Goal: Information Seeking & Learning: Learn about a topic

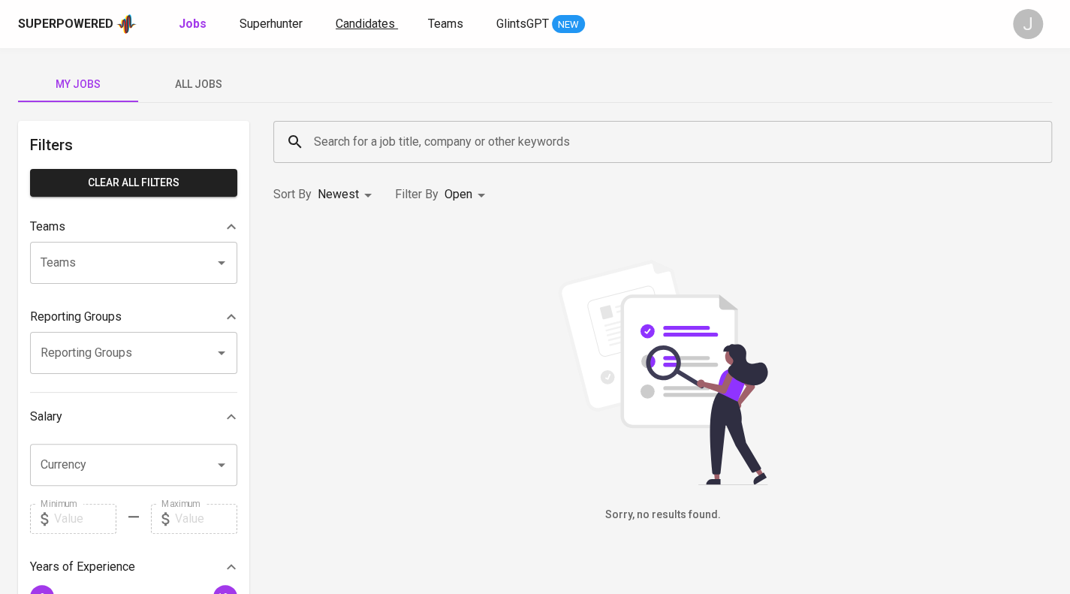
click at [359, 23] on span "Candidates" at bounding box center [365, 24] width 59 height 14
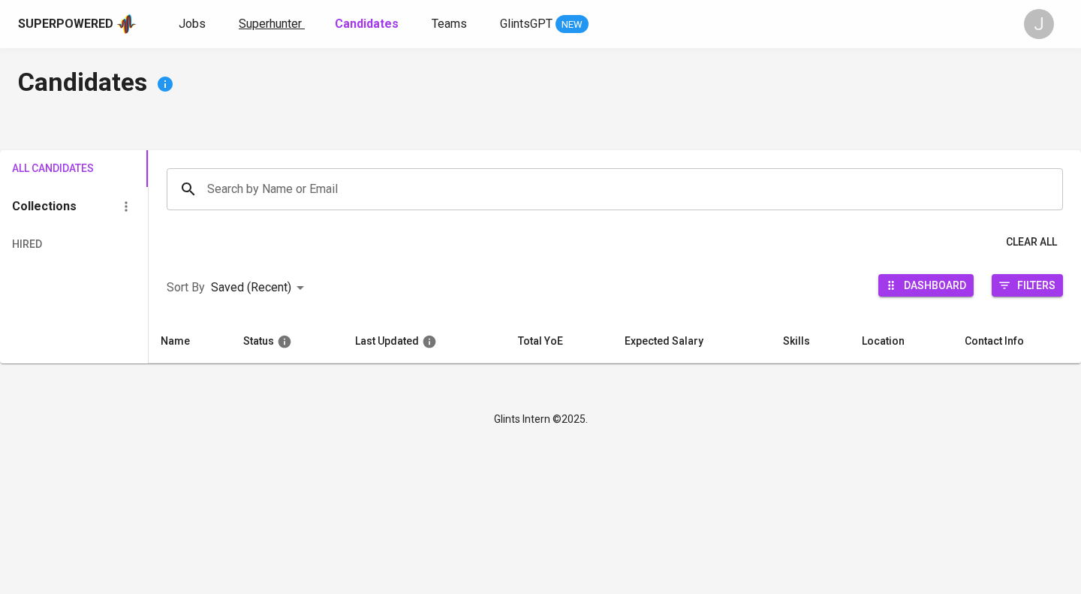
click at [278, 26] on span "Superhunter" at bounding box center [270, 24] width 63 height 14
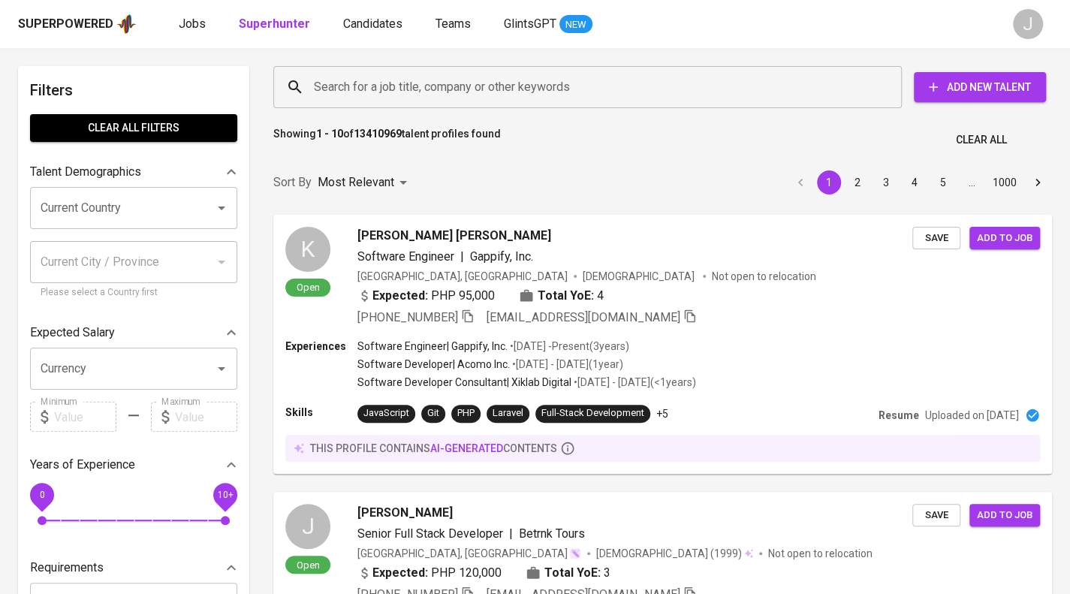
click at [398, 86] on input "Search for a job title, company or other keywords" at bounding box center [591, 87] width 562 height 29
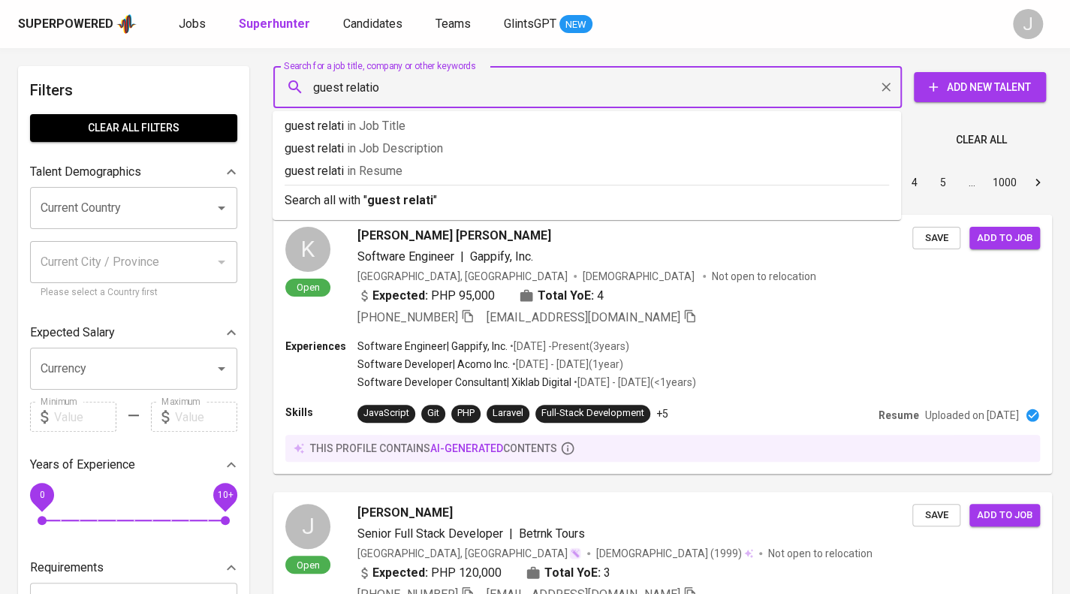
type input "guest relation"
click at [391, 122] on span "in Job Title" at bounding box center [389, 126] width 59 height 14
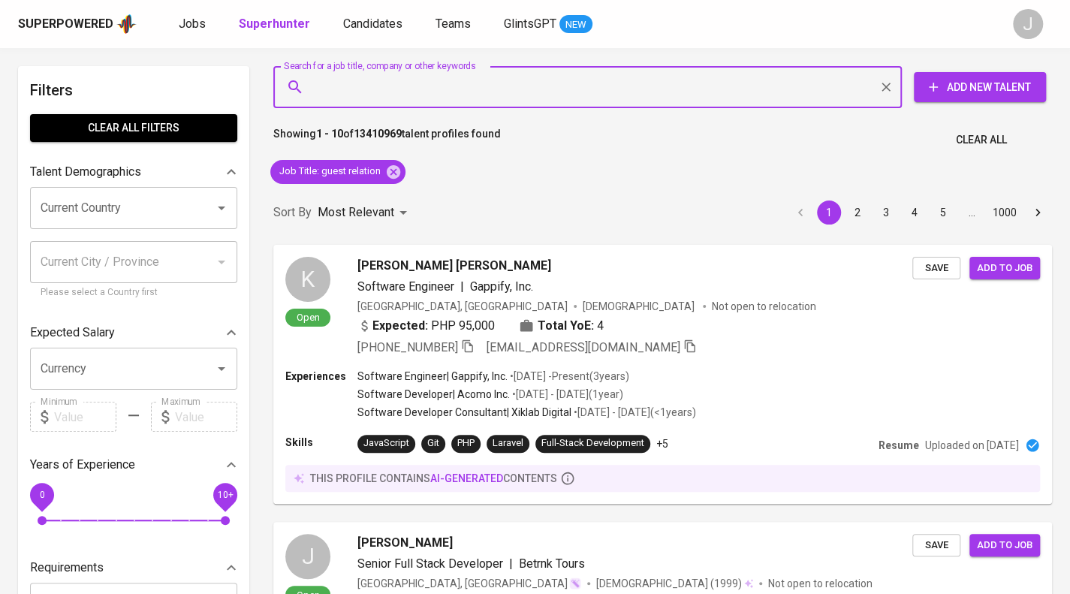
click at [144, 217] on input "Current Country" at bounding box center [113, 208] width 152 height 29
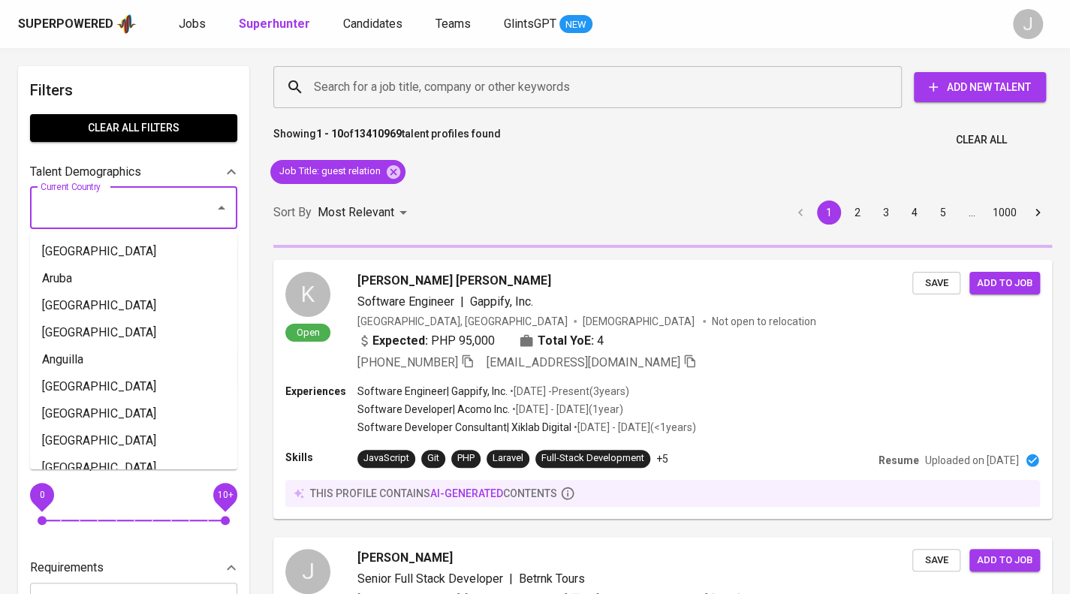
click at [141, 215] on input "Current Country" at bounding box center [113, 208] width 152 height 29
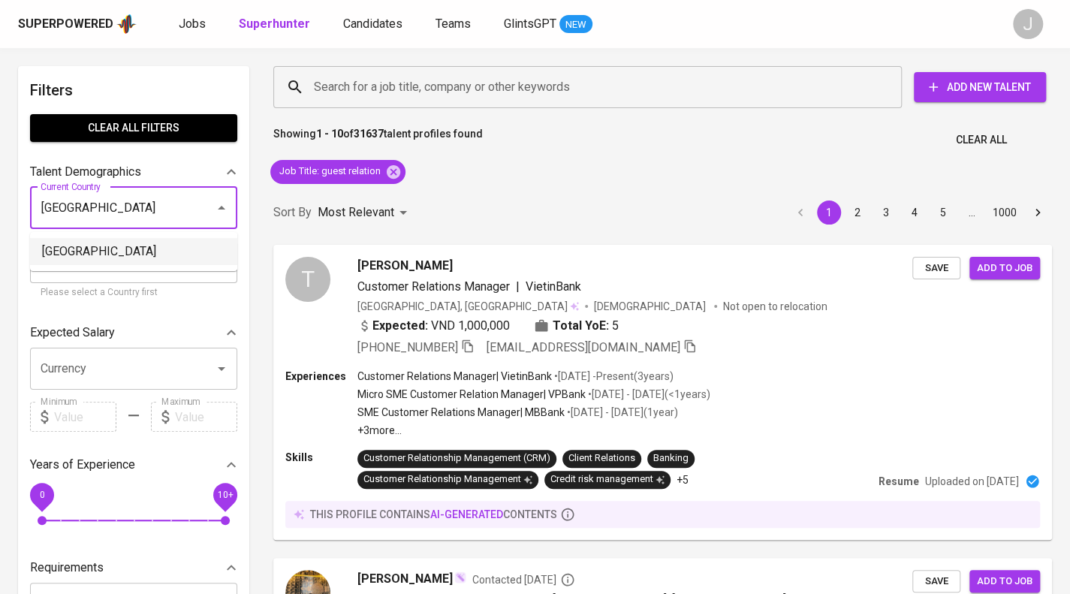
click at [55, 248] on li "[GEOGRAPHIC_DATA]" at bounding box center [133, 251] width 207 height 27
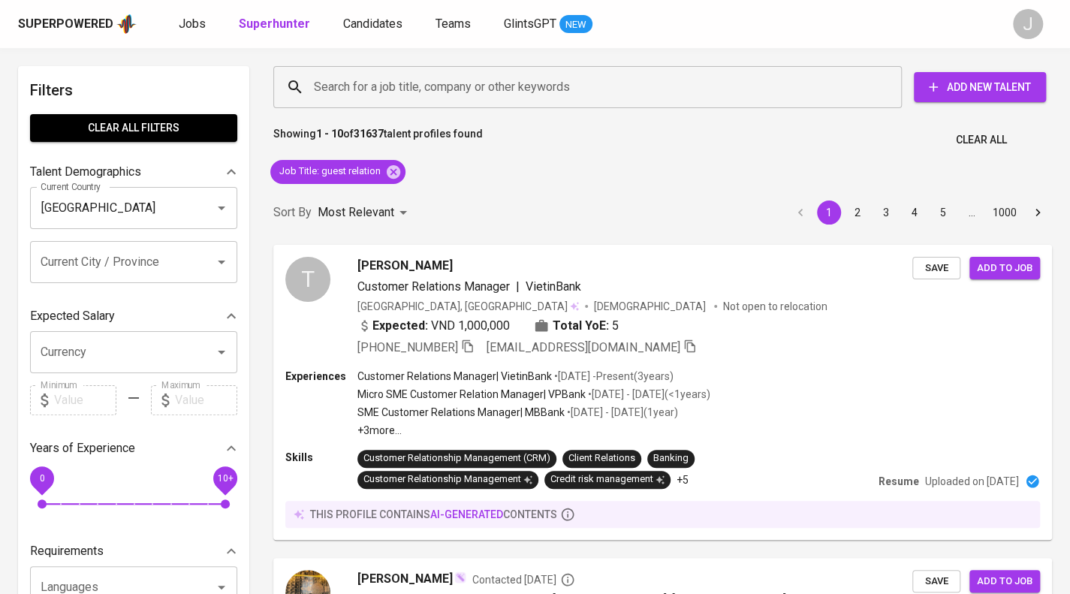
type input "[GEOGRAPHIC_DATA]"
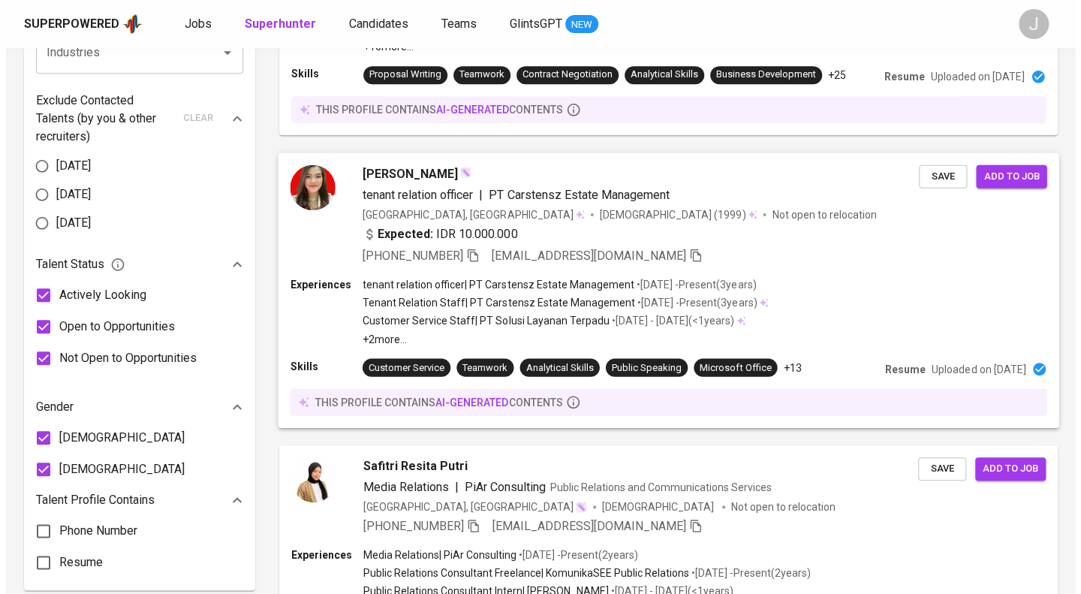
scroll to position [670, 0]
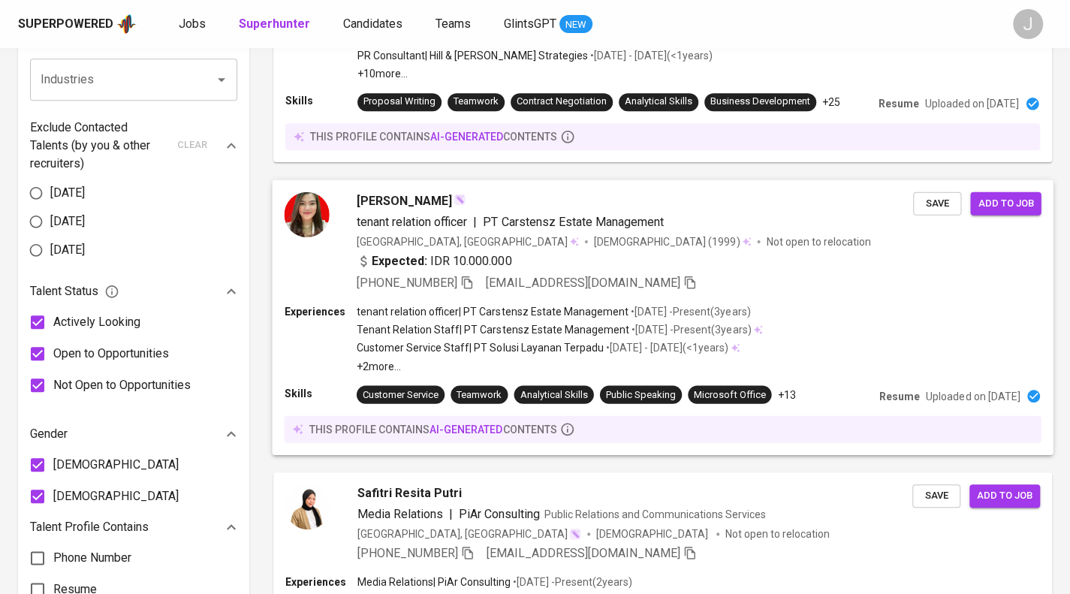
click at [689, 267] on div "Expected: IDR 10.000.000" at bounding box center [635, 262] width 556 height 22
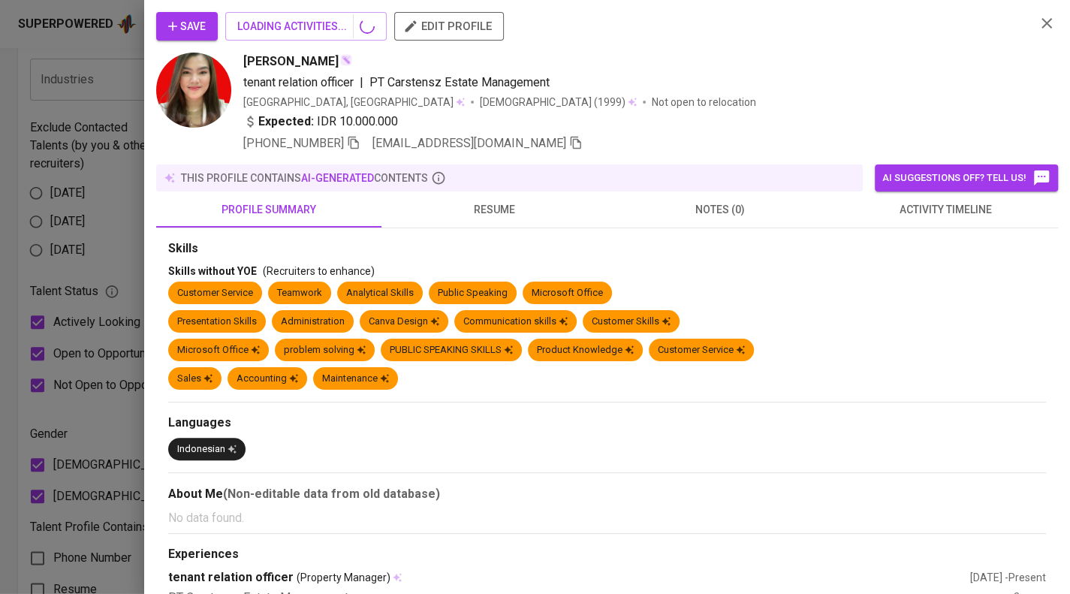
click at [507, 214] on span "resume" at bounding box center [493, 209] width 207 height 19
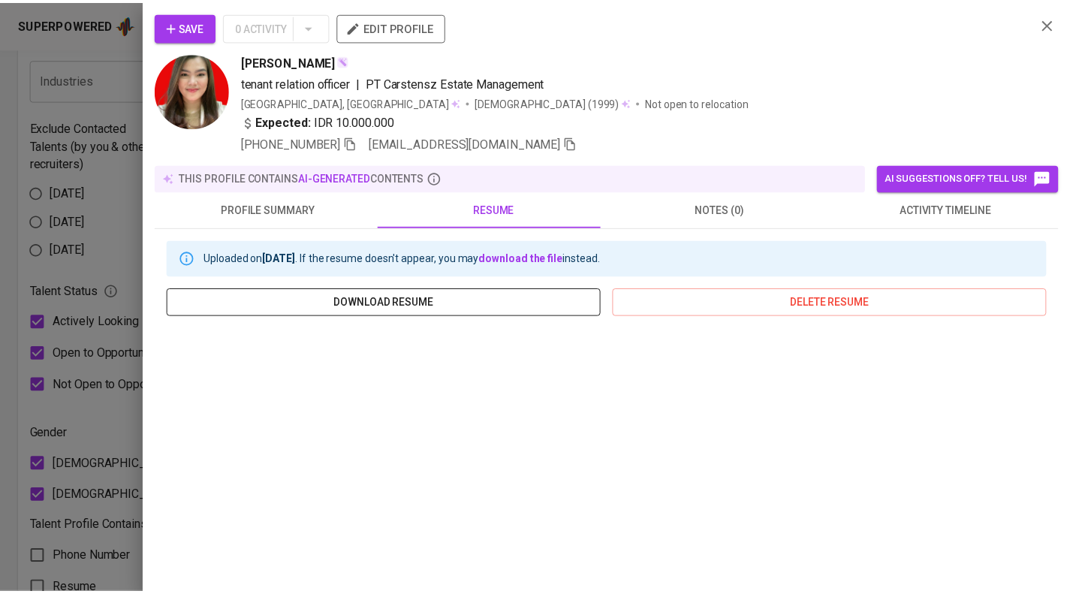
scroll to position [75, 0]
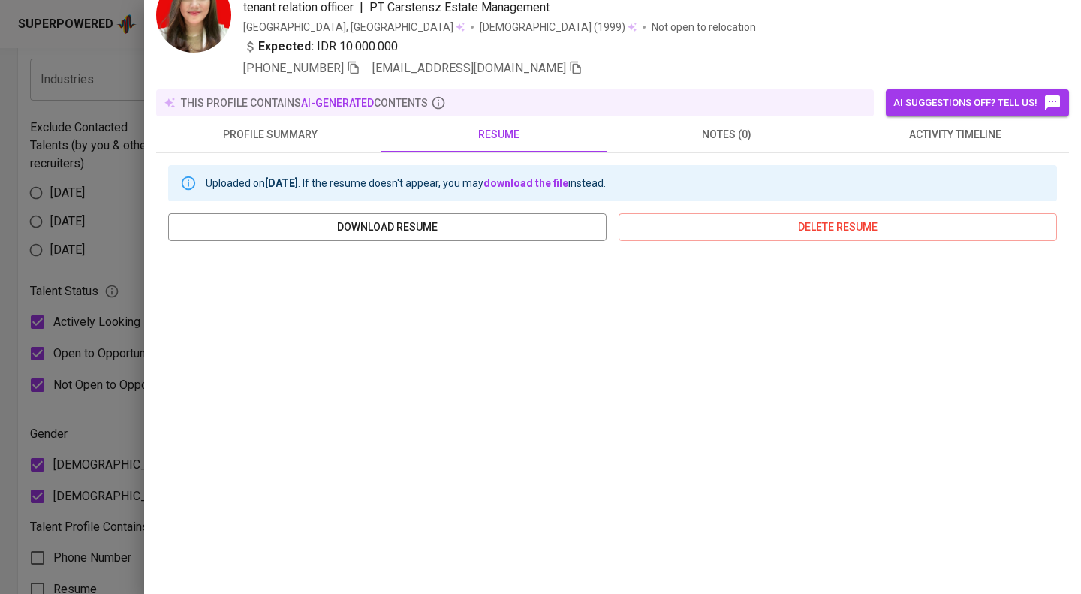
click at [51, 355] on div at bounding box center [540, 297] width 1081 height 594
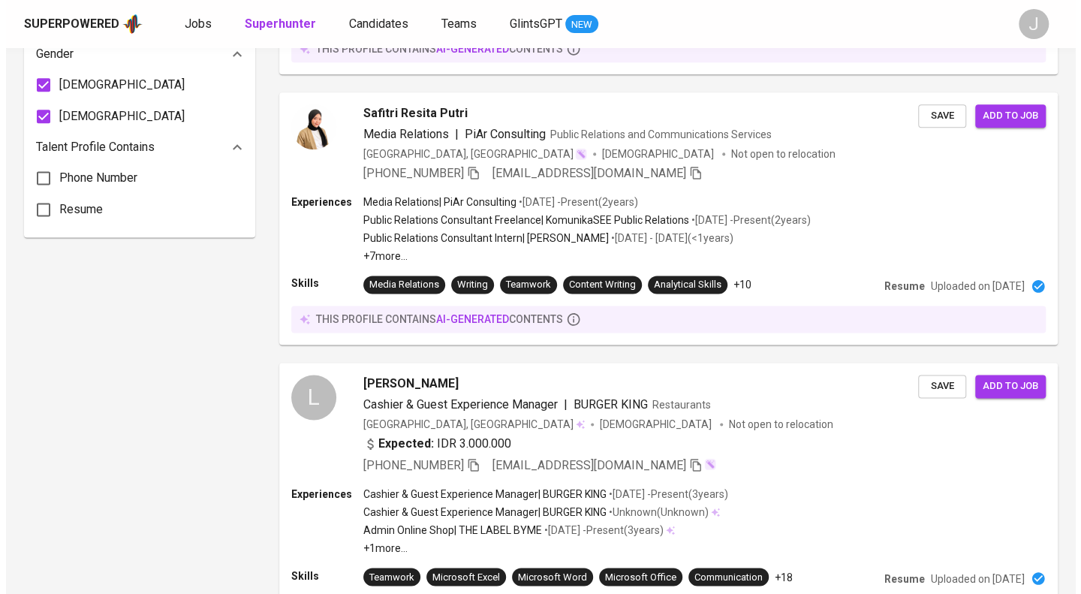
scroll to position [1195, 0]
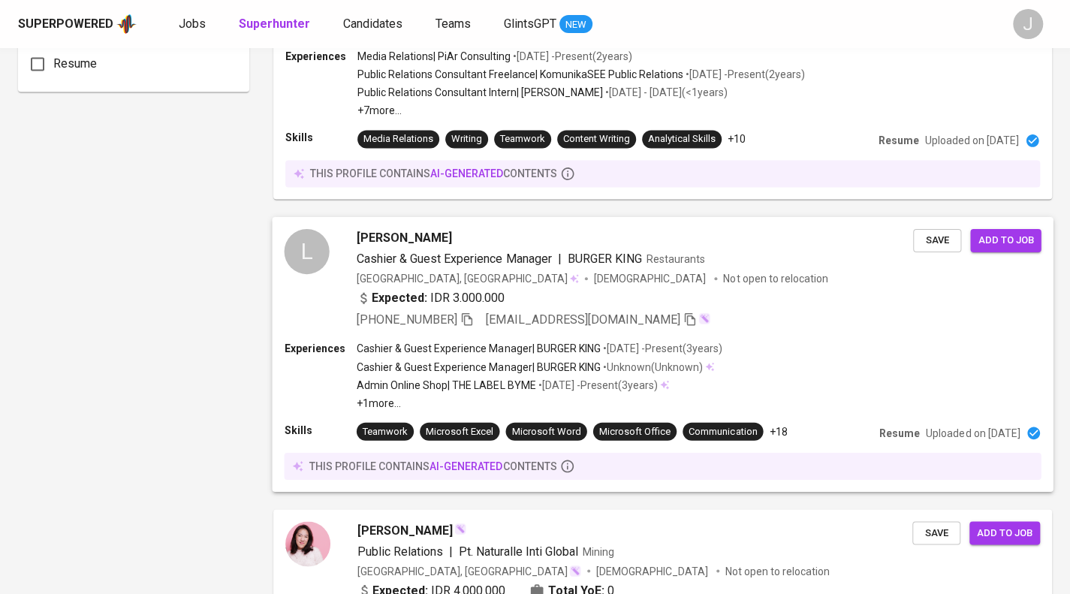
click at [730, 275] on div "Indonesia, Depok Female Not open to relocation" at bounding box center [635, 278] width 556 height 15
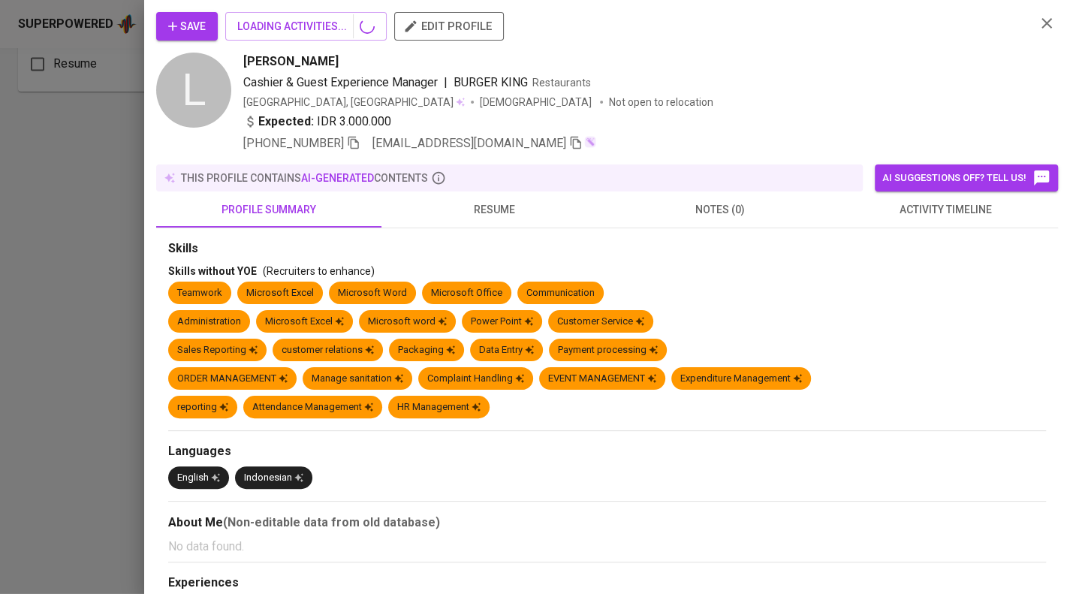
click at [514, 215] on span "resume" at bounding box center [493, 209] width 207 height 19
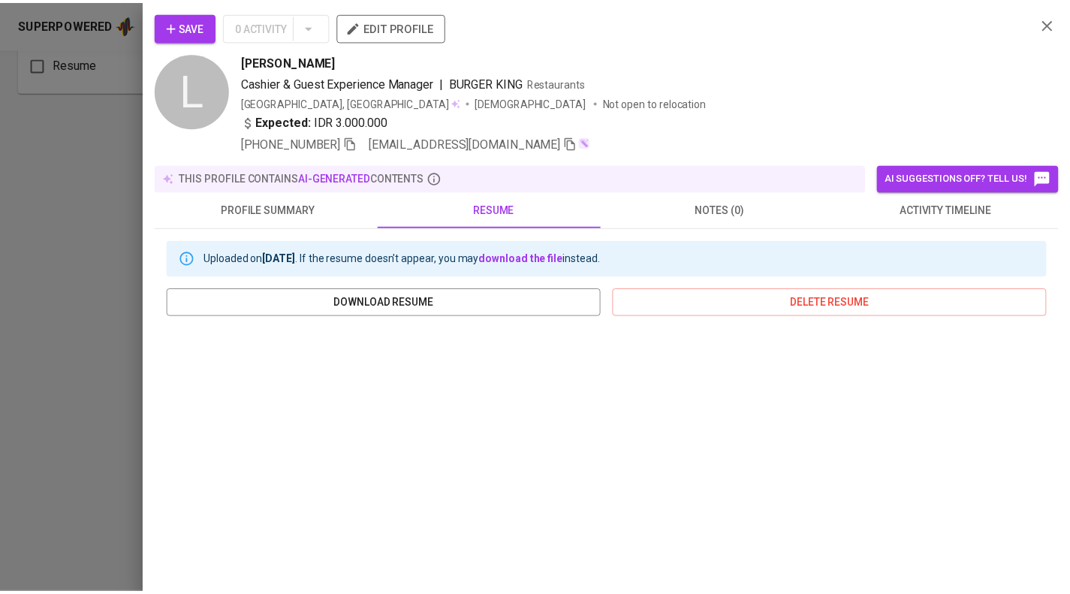
scroll to position [75, 0]
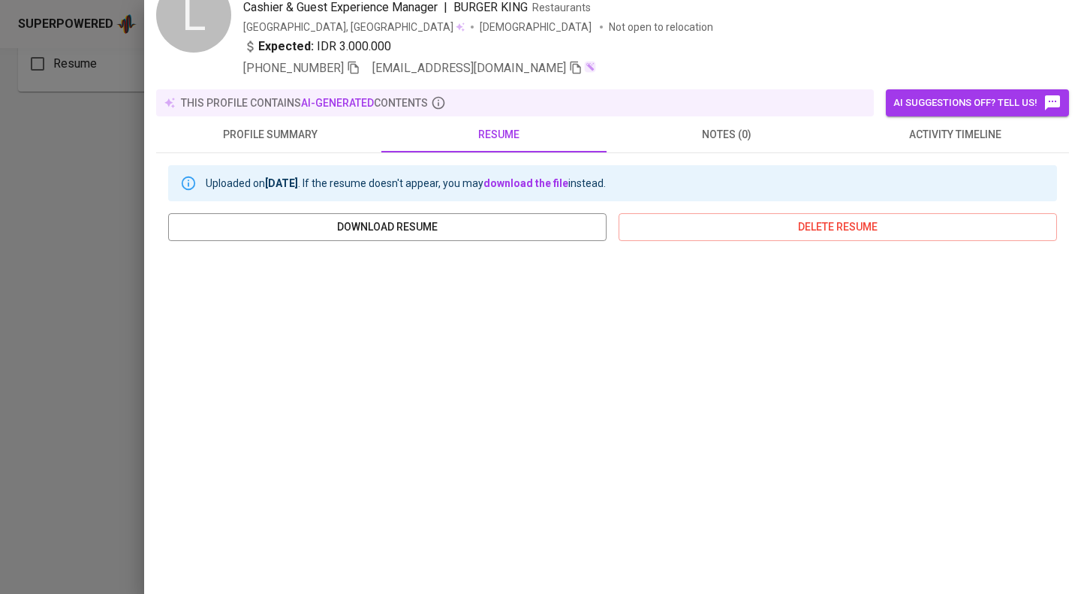
click at [163, 277] on div "Uploaded on Oct 28, 2023 . If the resume doesn't appear, you may download the f…" at bounding box center [612, 428] width 913 height 550
click at [98, 240] on div at bounding box center [540, 297] width 1081 height 594
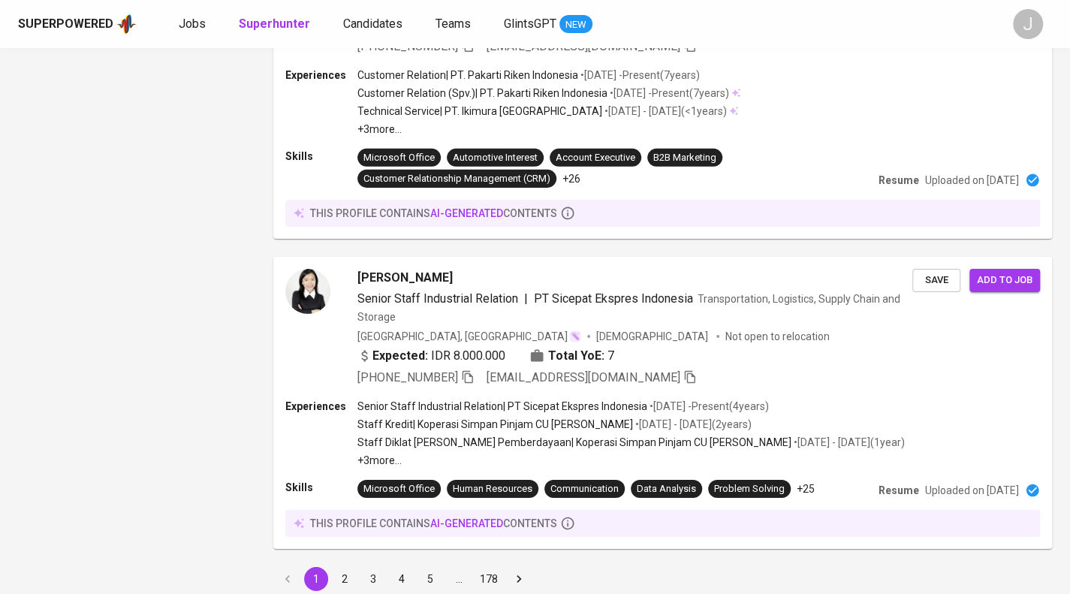
scroll to position [2699, 0]
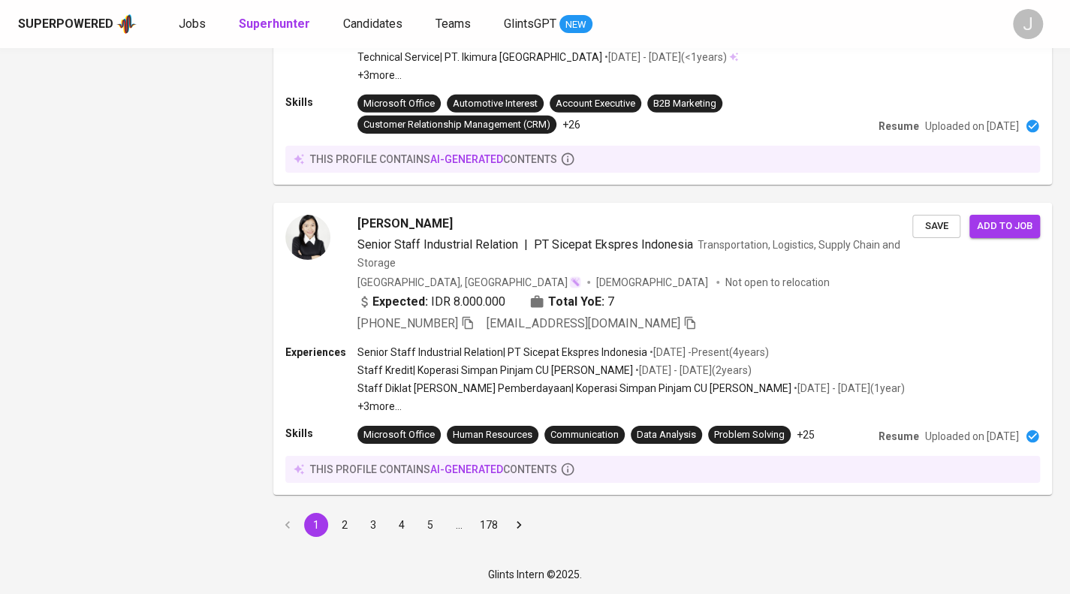
click at [342, 516] on button "2" at bounding box center [345, 525] width 24 height 24
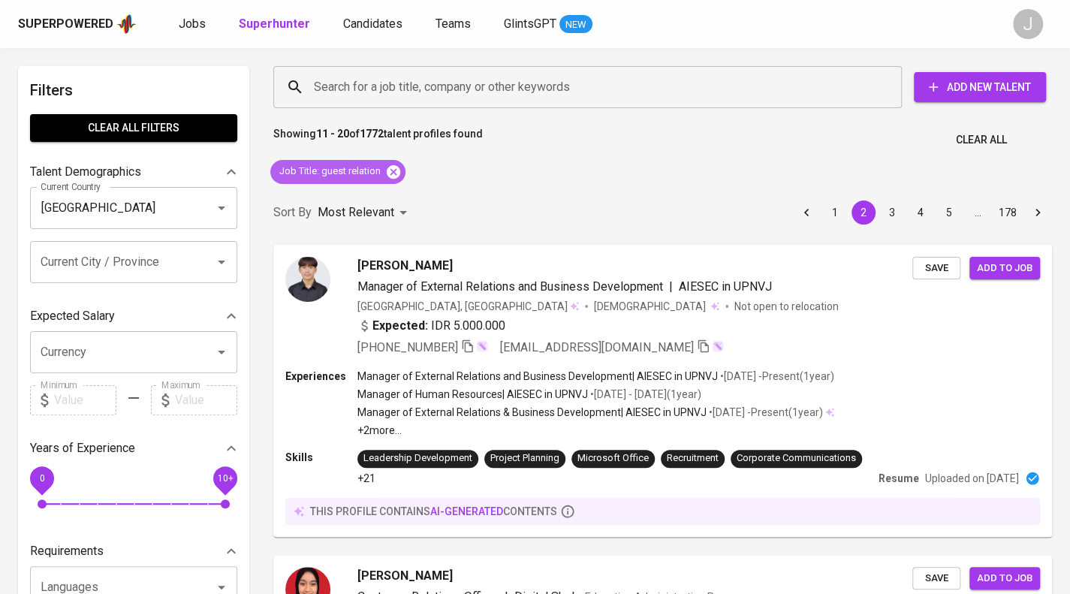
click at [389, 170] on icon at bounding box center [394, 171] width 14 height 14
click at [413, 95] on input "Search for a job title, company or other keywords" at bounding box center [591, 87] width 562 height 29
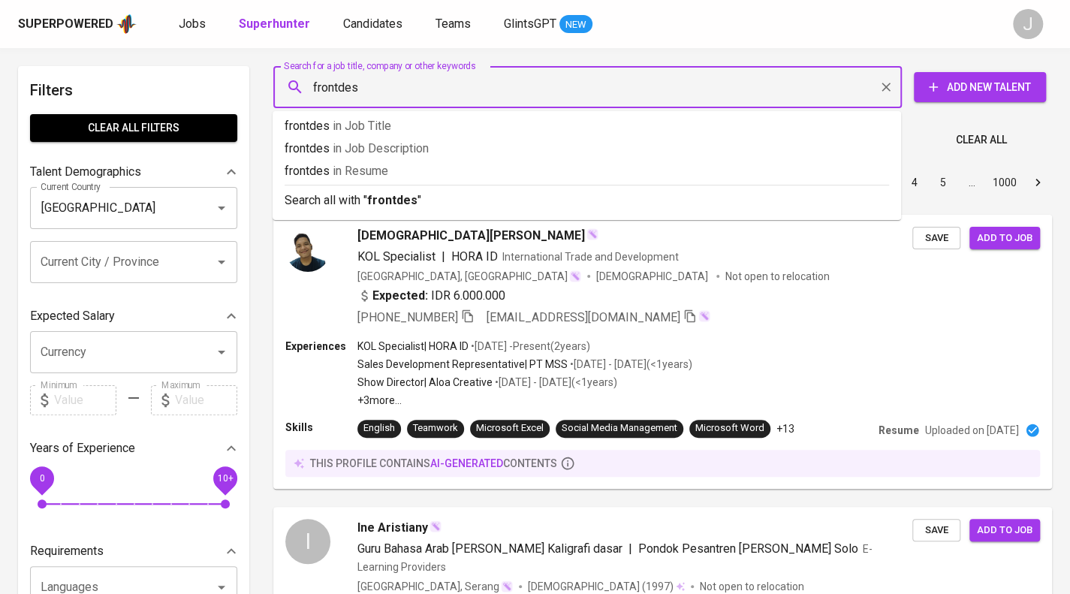
type input "frontdesk"
click at [452, 125] on p "frontdesk in Job Title" at bounding box center [586, 126] width 604 height 18
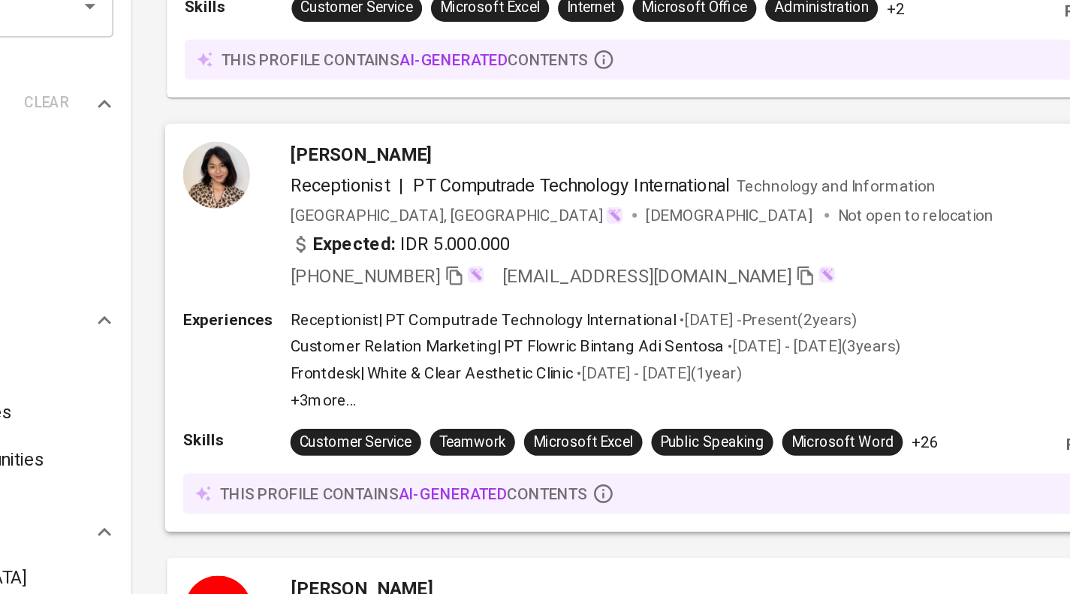
scroll to position [639, 0]
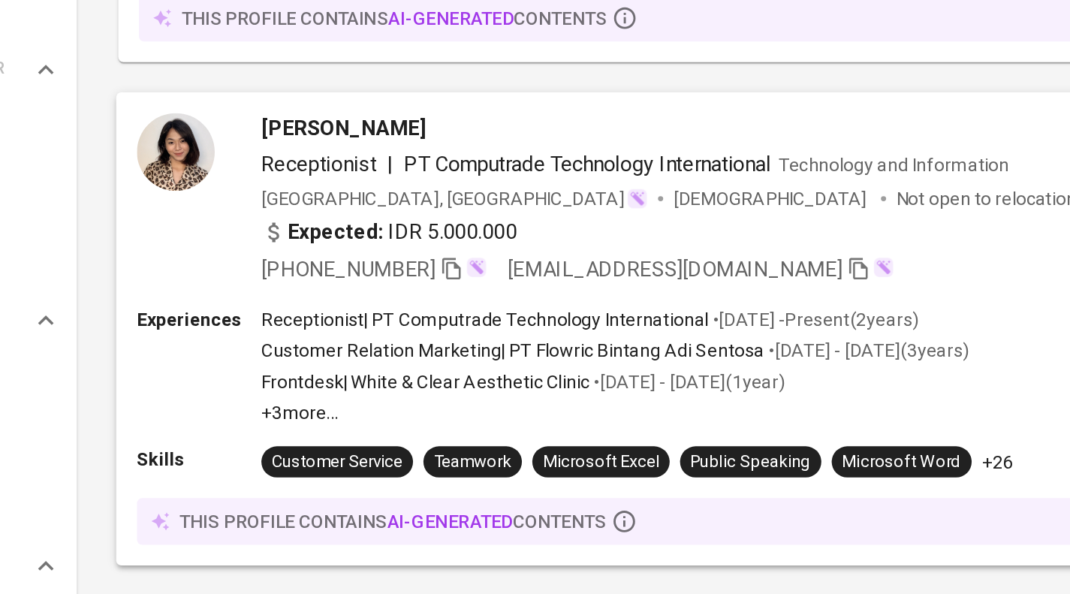
click at [679, 271] on div "Expected: IDR 5.000.000" at bounding box center [635, 272] width 556 height 22
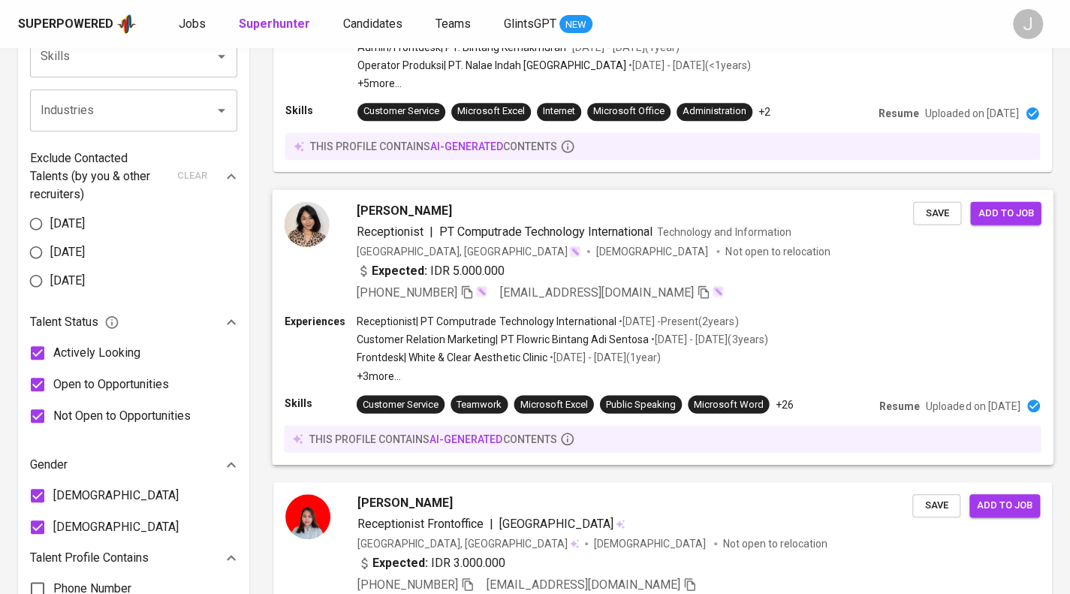
click at [396, 205] on span "[PERSON_NAME]" at bounding box center [404, 210] width 95 height 18
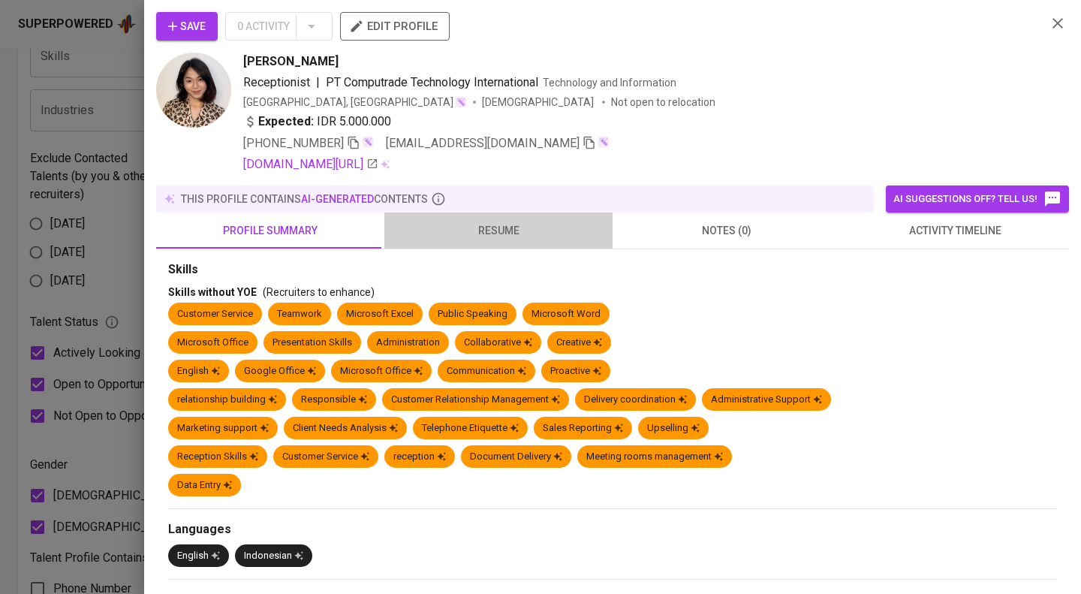
click at [507, 230] on span "resume" at bounding box center [498, 230] width 210 height 19
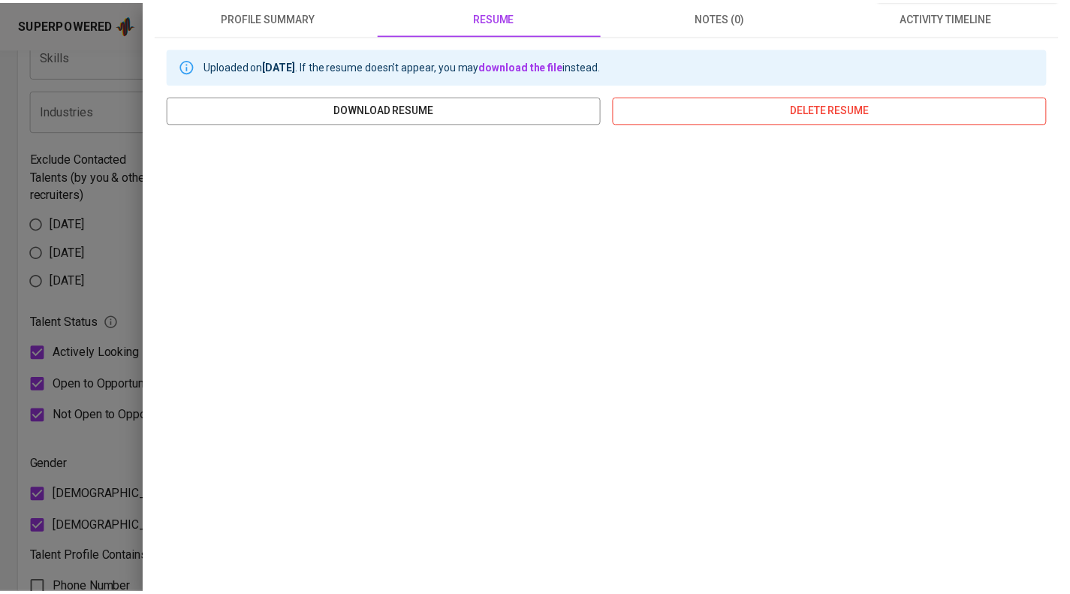
scroll to position [203, 0]
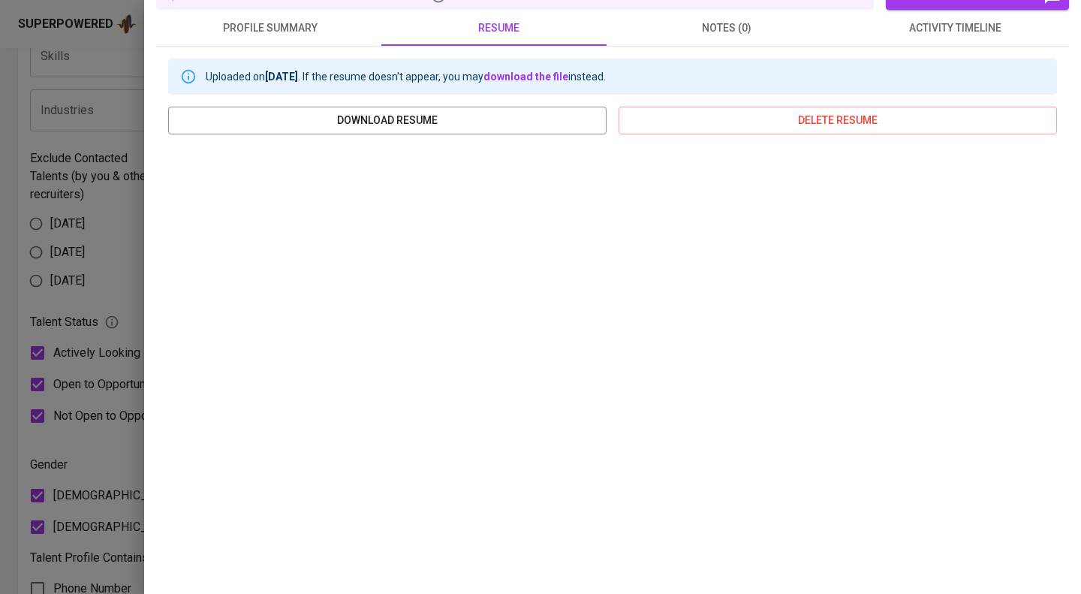
click at [65, 349] on div at bounding box center [540, 297] width 1081 height 594
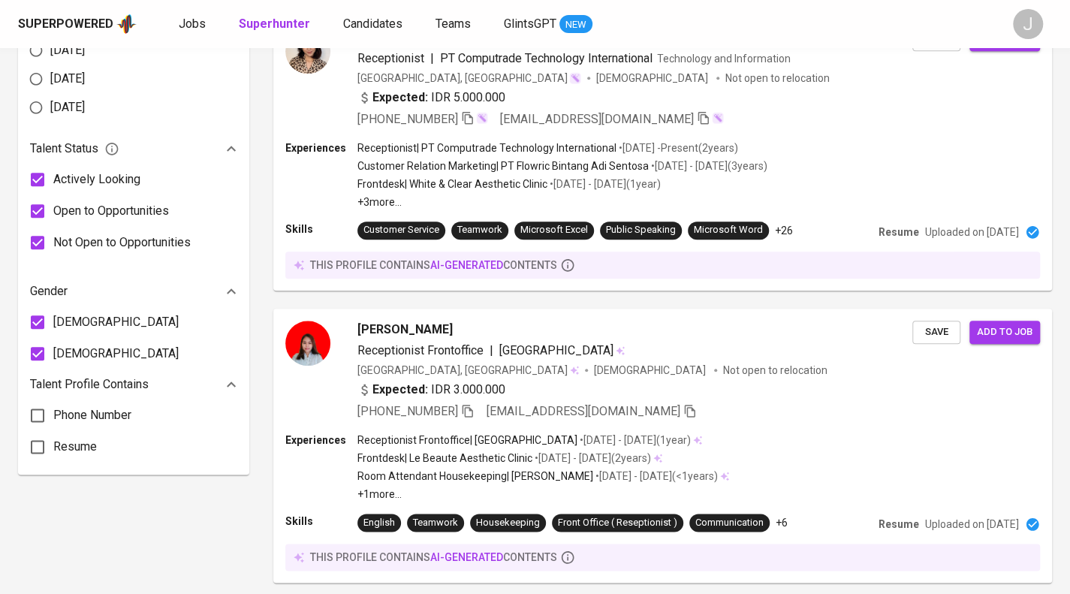
scroll to position [812, 0]
click at [43, 324] on input "[DEMOGRAPHIC_DATA]" at bounding box center [38, 322] width 32 height 32
checkbox input "false"
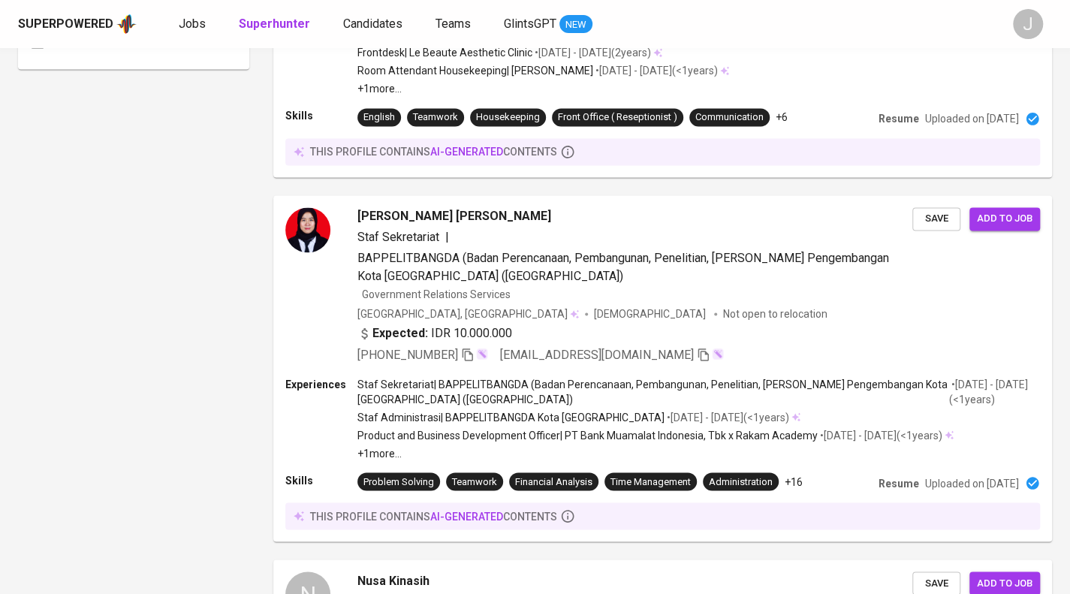
scroll to position [549, 0]
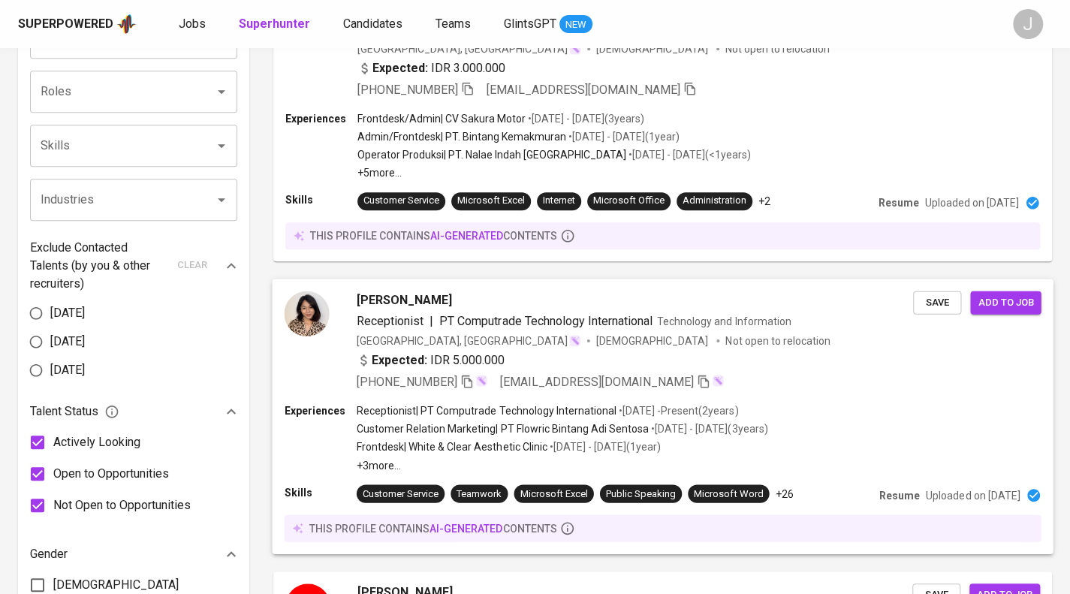
click at [380, 302] on span "Aulia Rahma Andini" at bounding box center [404, 299] width 95 height 18
click at [470, 382] on icon "button" at bounding box center [467, 381] width 14 height 14
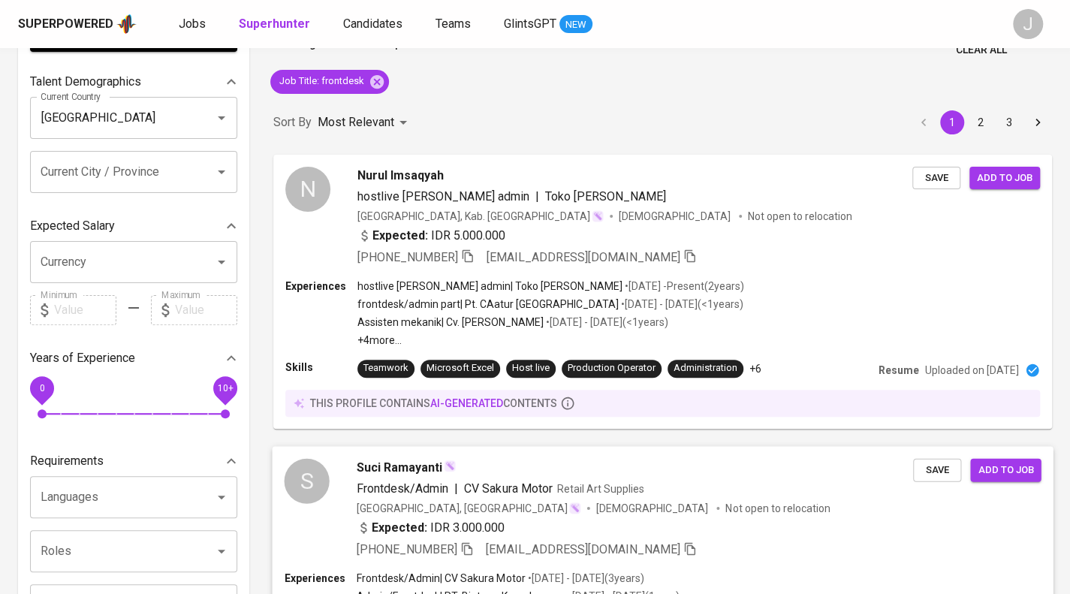
scroll to position [0, 0]
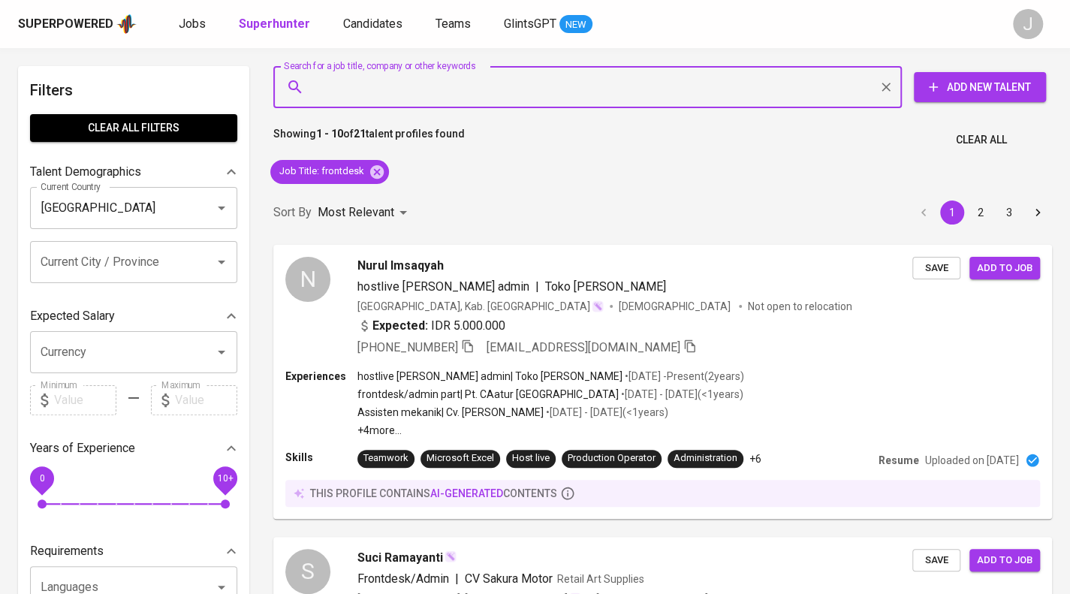
click at [403, 85] on input "Search for a job title, company or other keywords" at bounding box center [591, 87] width 562 height 29
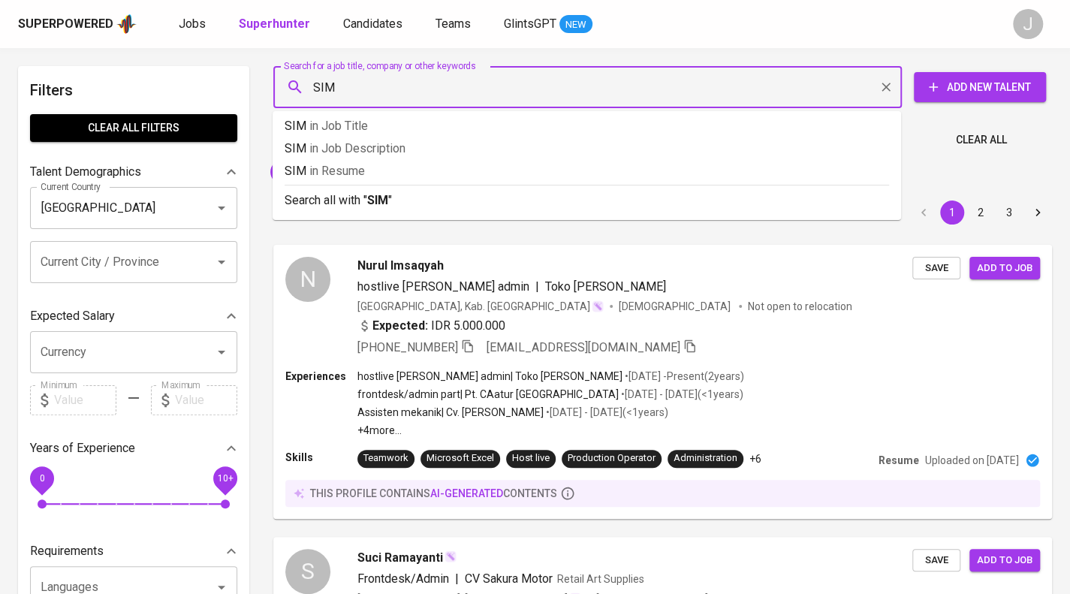
type input "SIM A"
click at [383, 175] on p "SIM A in Resume" at bounding box center [586, 171] width 604 height 18
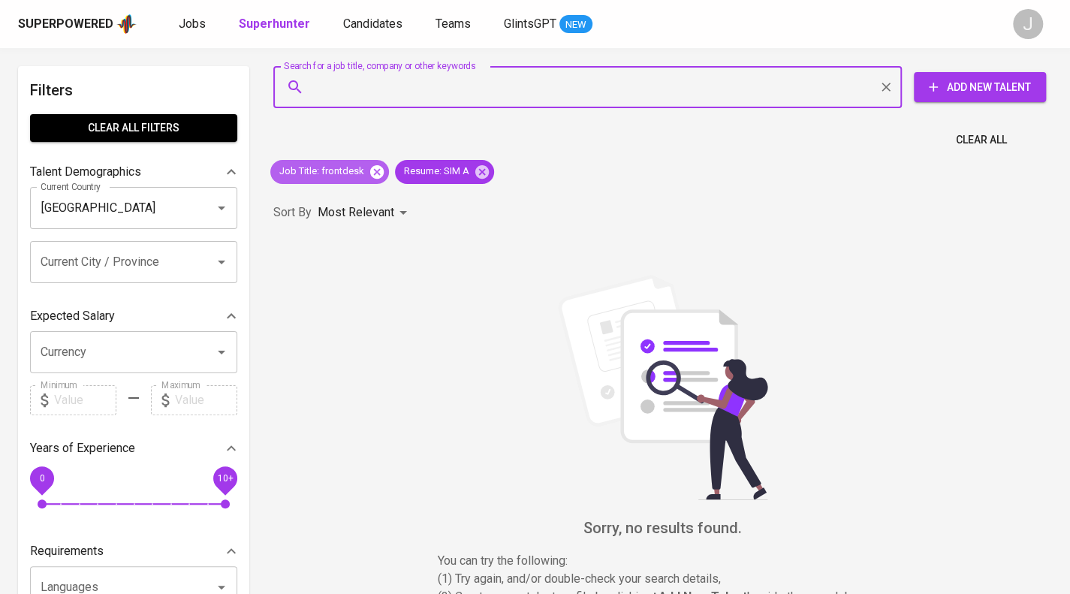
click at [370, 172] on icon at bounding box center [377, 171] width 14 height 14
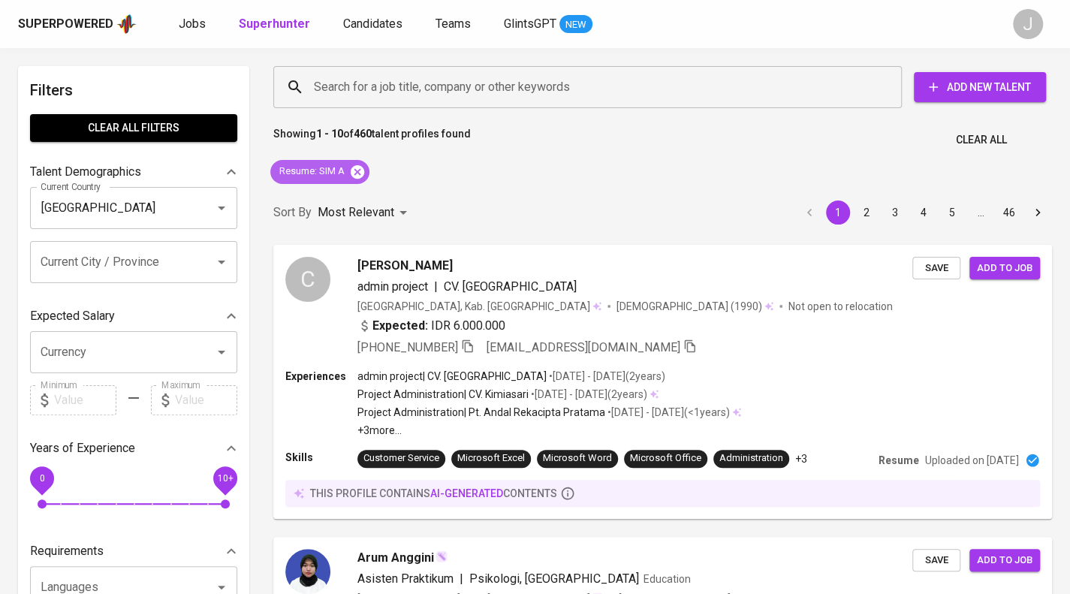
click at [364, 176] on icon at bounding box center [357, 172] width 17 height 17
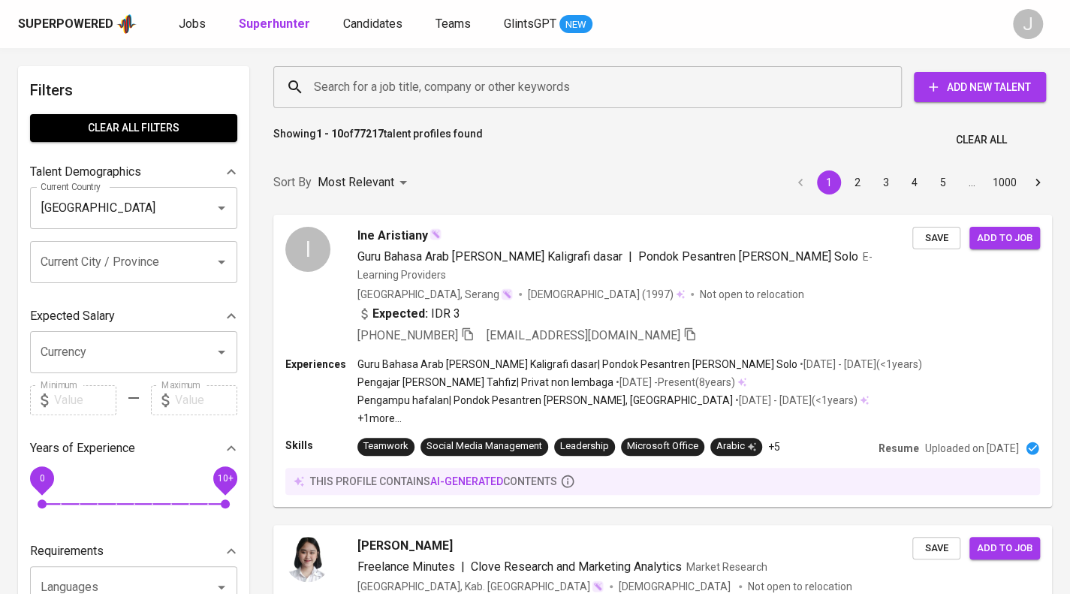
click at [402, 74] on input "Search for a job title, company or other keywords" at bounding box center [591, 87] width 562 height 29
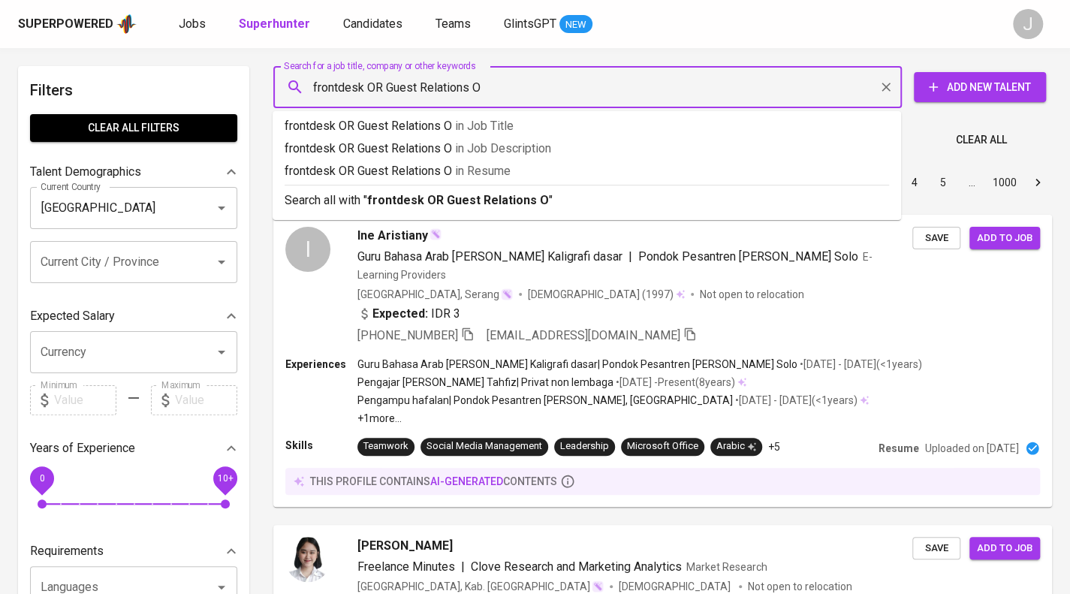
type input "frontdesk OR Guest Relations"
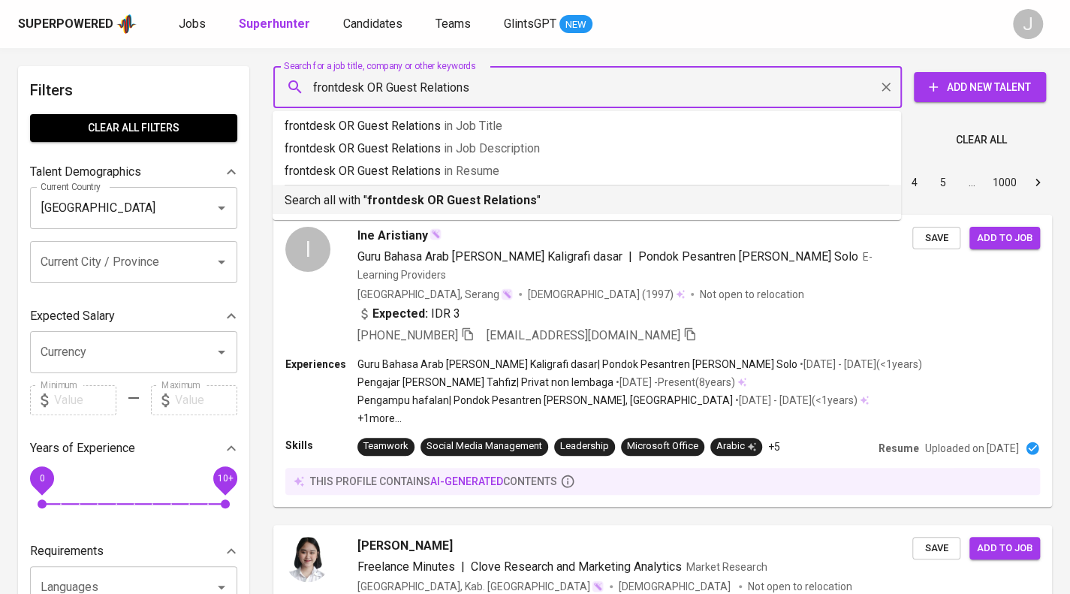
click at [432, 206] on b "frontdesk OR Guest Relations" at bounding box center [452, 200] width 170 height 14
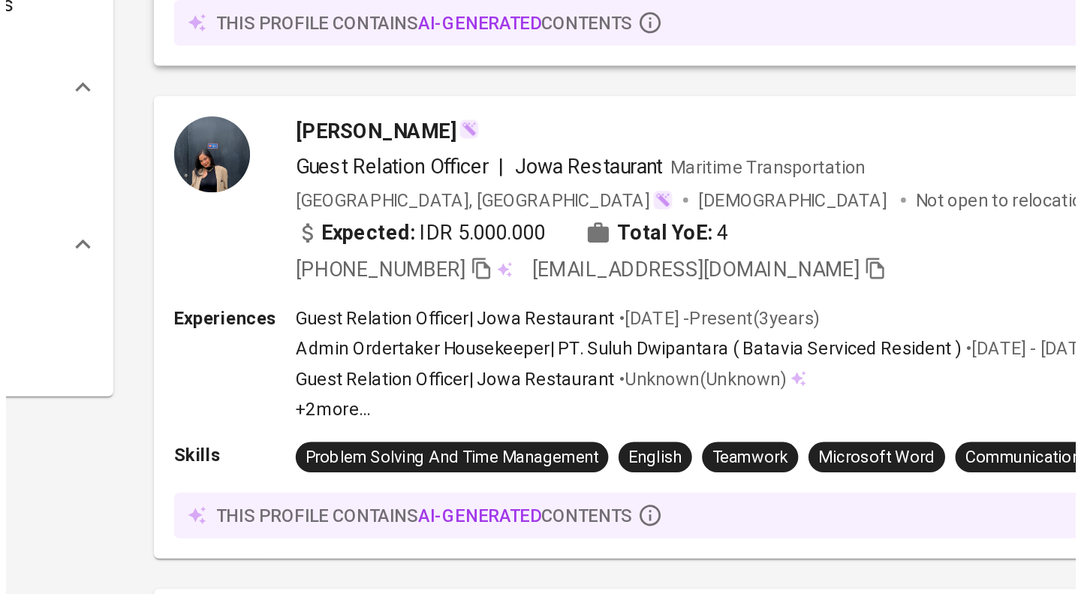
scroll to position [815, 0]
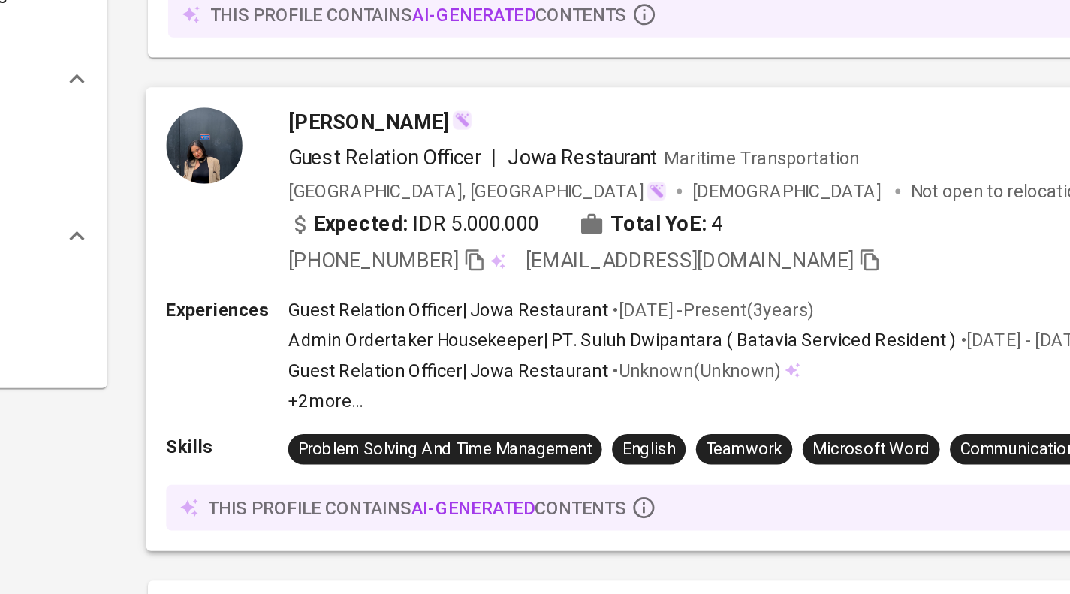
click at [519, 321] on div "[PERSON_NAME]" at bounding box center [635, 314] width 556 height 18
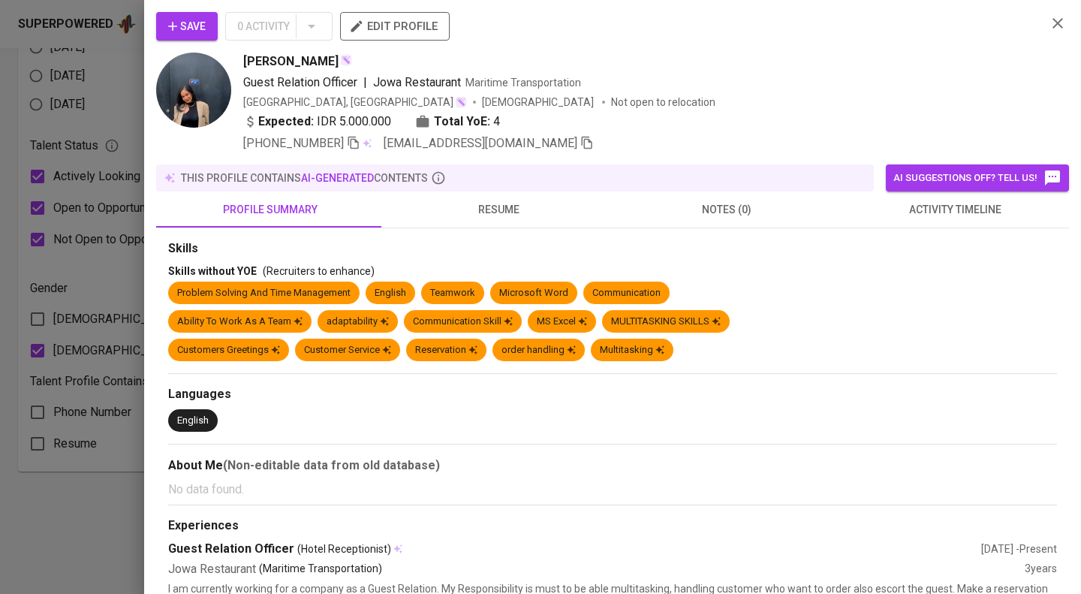
click at [492, 212] on span "resume" at bounding box center [498, 209] width 210 height 19
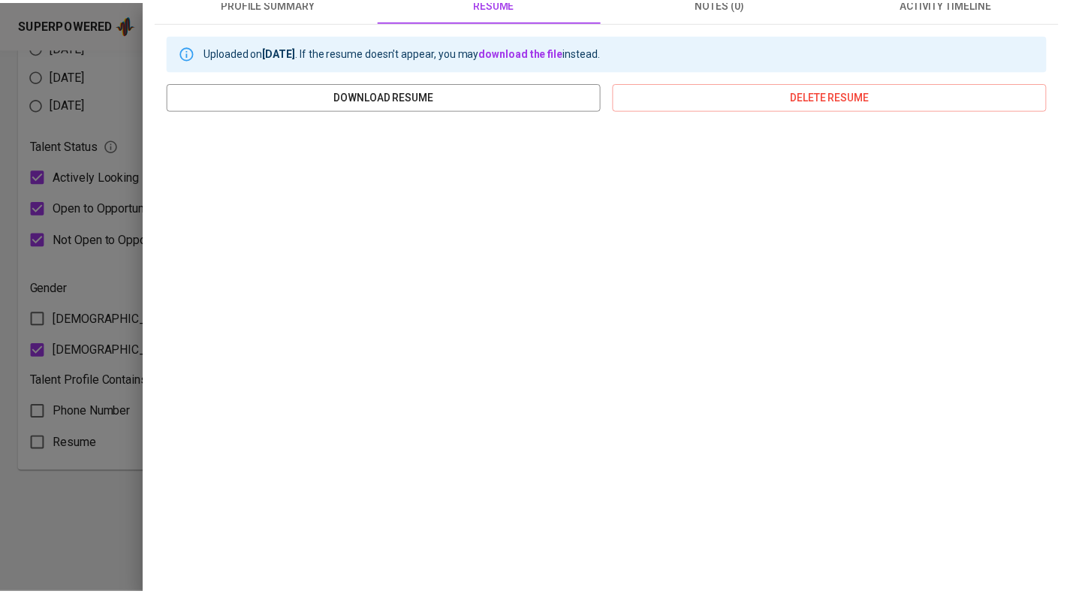
scroll to position [0, 0]
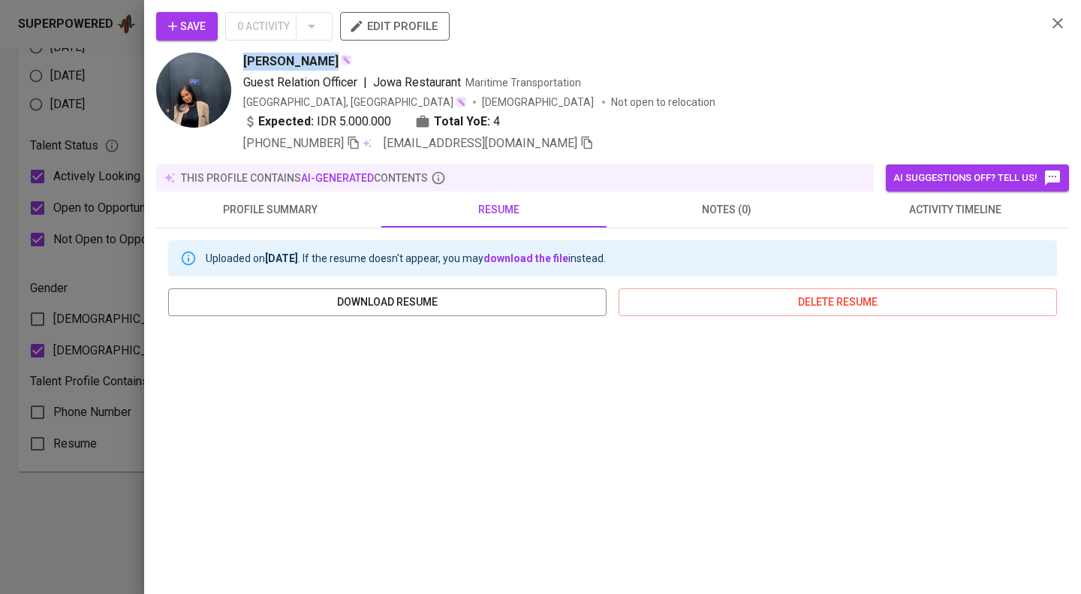
drag, startPoint x: 319, startPoint y: 60, endPoint x: 232, endPoint y: 62, distance: 87.1
click at [232, 62] on div "Tasya Defanka Guest Relation Officer | Jowa Restaurant Maritime Transportation …" at bounding box center [595, 103] width 878 height 100
copy span "Tasya Defanka"
click at [359, 142] on icon "button" at bounding box center [353, 143] width 11 height 13
click at [92, 257] on div at bounding box center [540, 297] width 1081 height 594
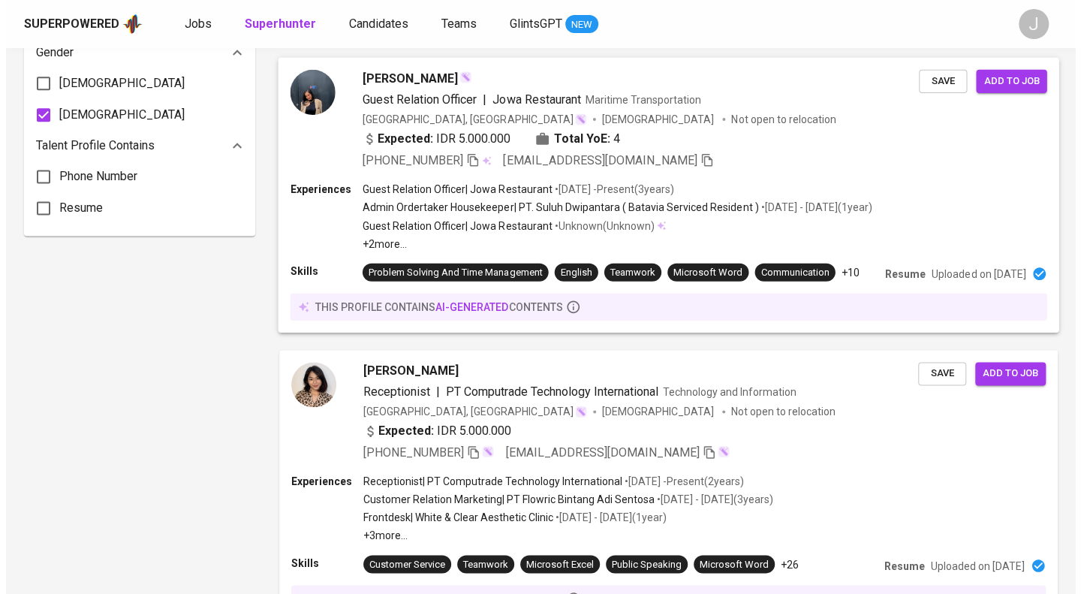
scroll to position [1285, 0]
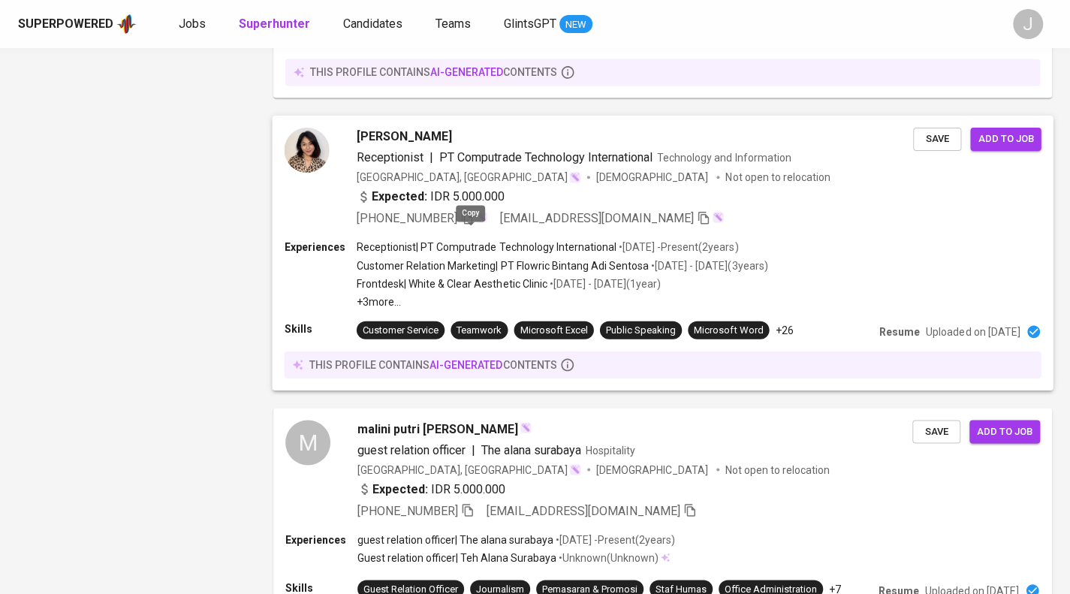
click at [472, 224] on icon "button" at bounding box center [467, 217] width 14 height 14
click at [537, 143] on div "Aulia Rahma Andini" at bounding box center [634, 137] width 555 height 18
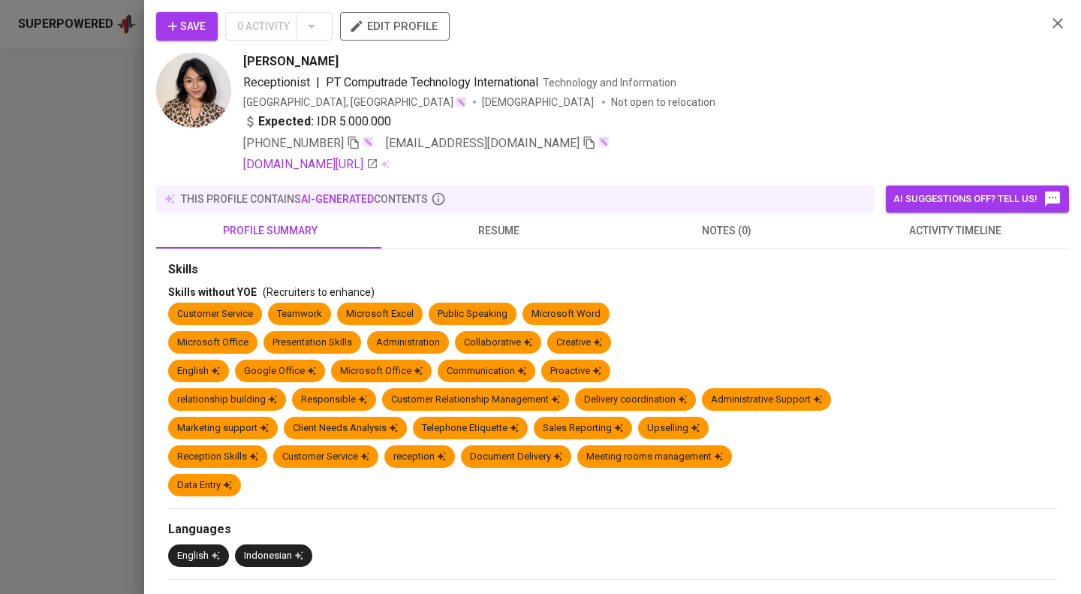
drag, startPoint x: 276, startPoint y: 58, endPoint x: 233, endPoint y: 59, distance: 42.8
click at [233, 59] on div "Aulia Rahma Andini Receptionist | PT Computrade Technology International Techno…" at bounding box center [595, 113] width 878 height 121
copy span "Aulia Rahma Andini"
drag, startPoint x: 102, startPoint y: 197, endPoint x: 312, endPoint y: 315, distance: 241.0
click at [102, 198] on div at bounding box center [540, 297] width 1081 height 594
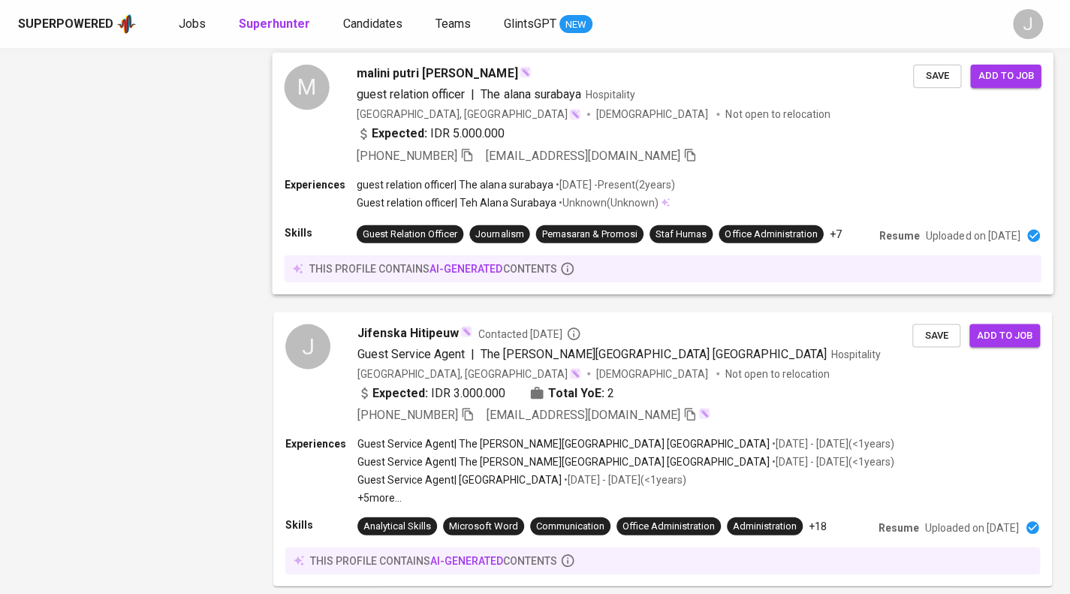
scroll to position [1660, 0]
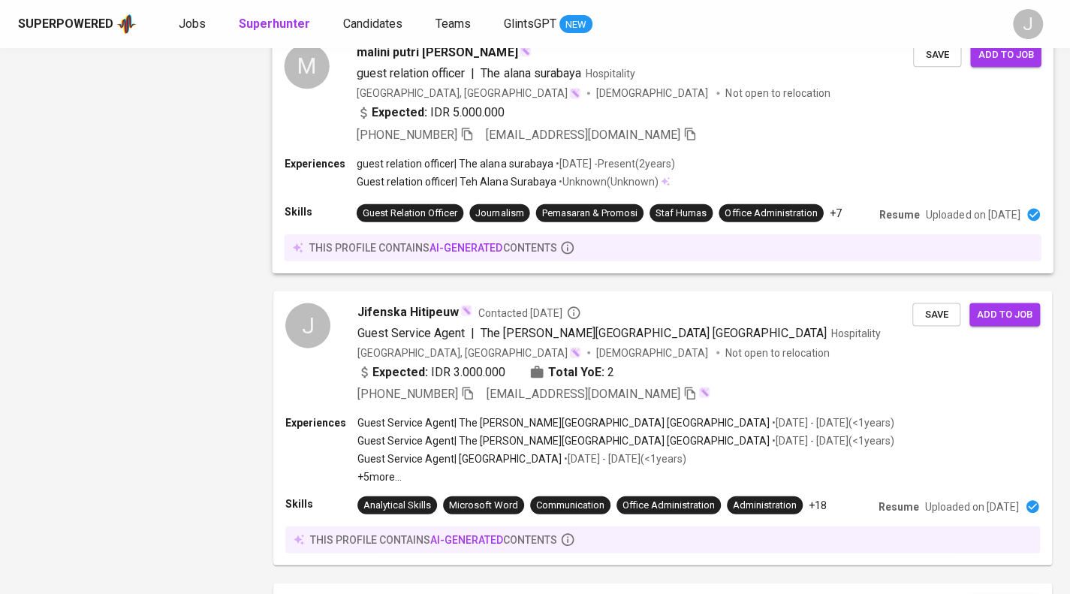
click at [712, 144] on div "[PHONE_NUMBER] [EMAIL_ADDRESS][DOMAIN_NAME]" at bounding box center [635, 135] width 556 height 18
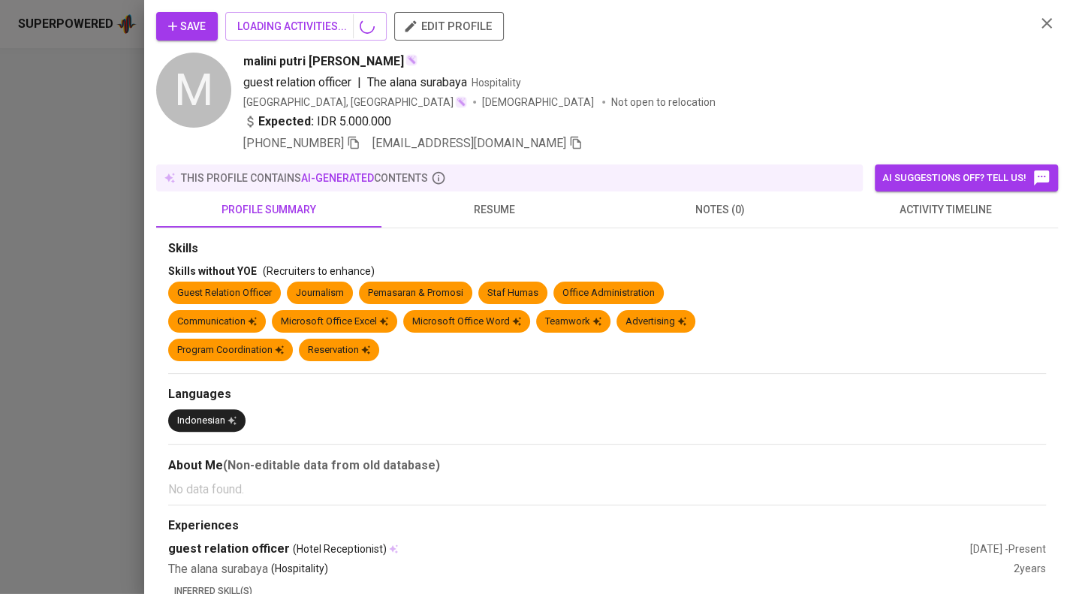
click at [60, 220] on div at bounding box center [535, 297] width 1070 height 594
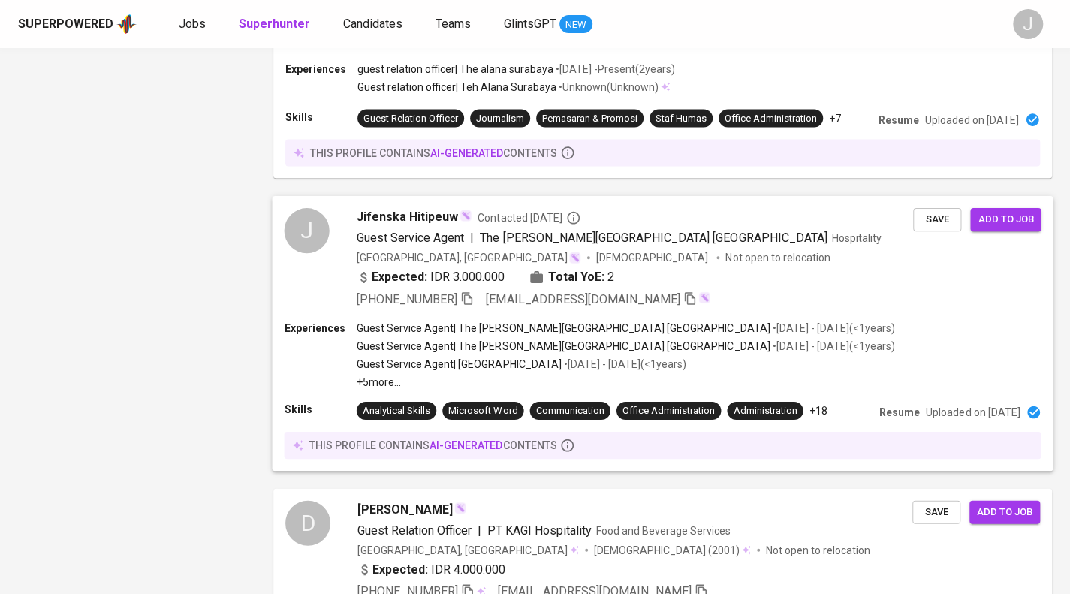
scroll to position [1756, 0]
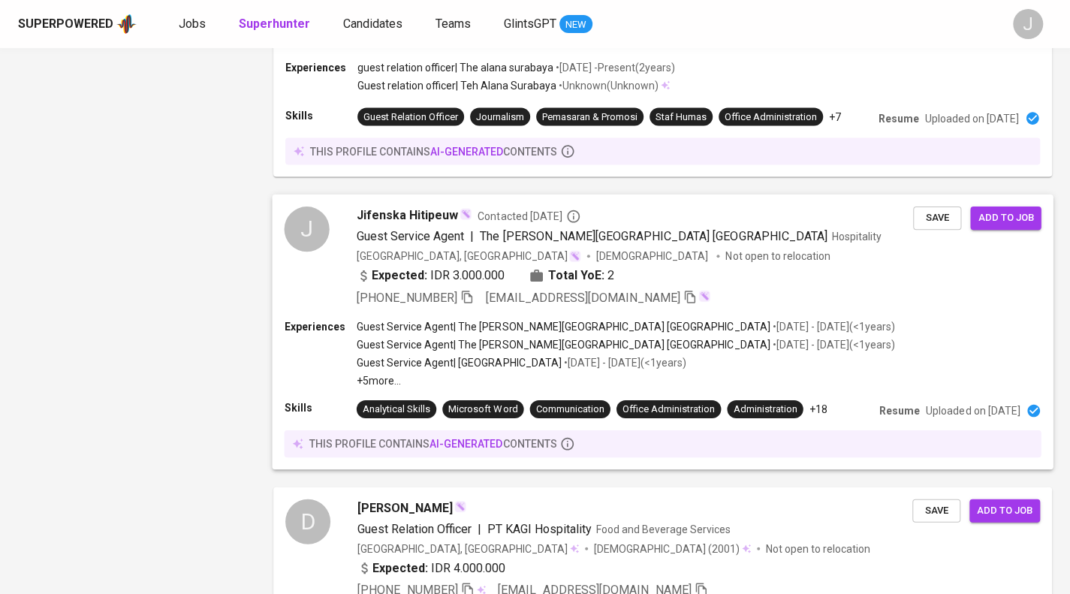
click at [793, 264] on div "Indonesia, Jakarta Barat Female Not open to relocation" at bounding box center [635, 256] width 556 height 15
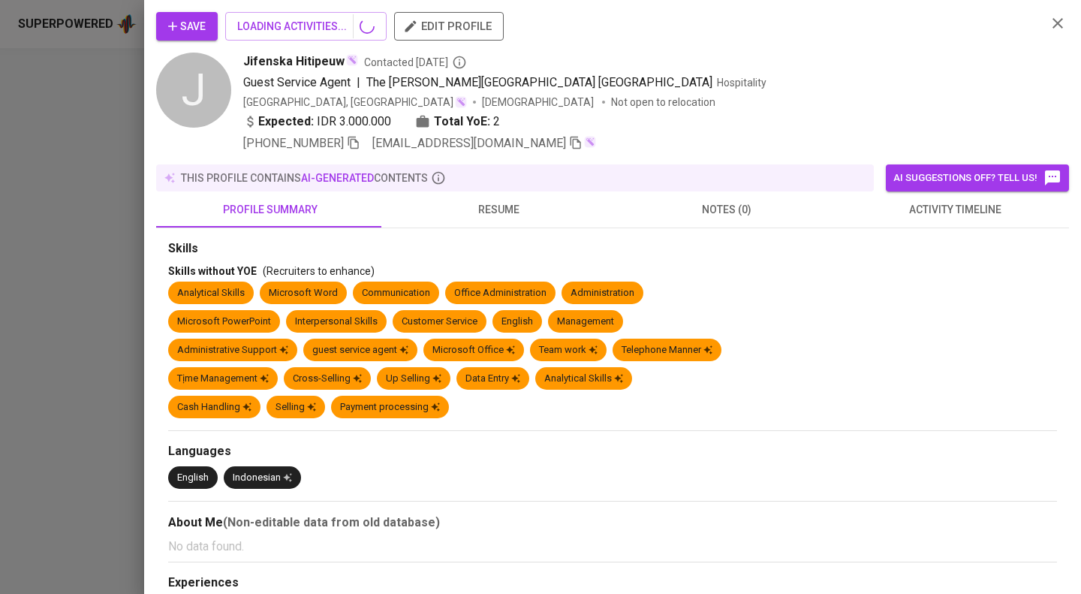
click at [501, 202] on div at bounding box center [540, 297] width 1081 height 594
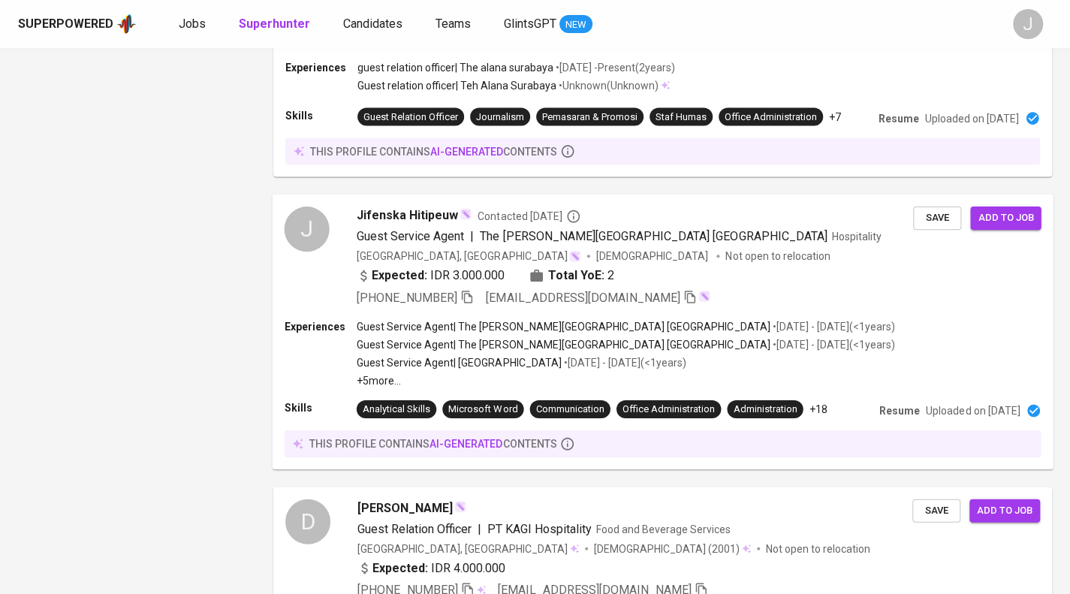
click at [775, 289] on div "Expected: IDR 3.000.000 Total YoE: 2" at bounding box center [635, 278] width 556 height 22
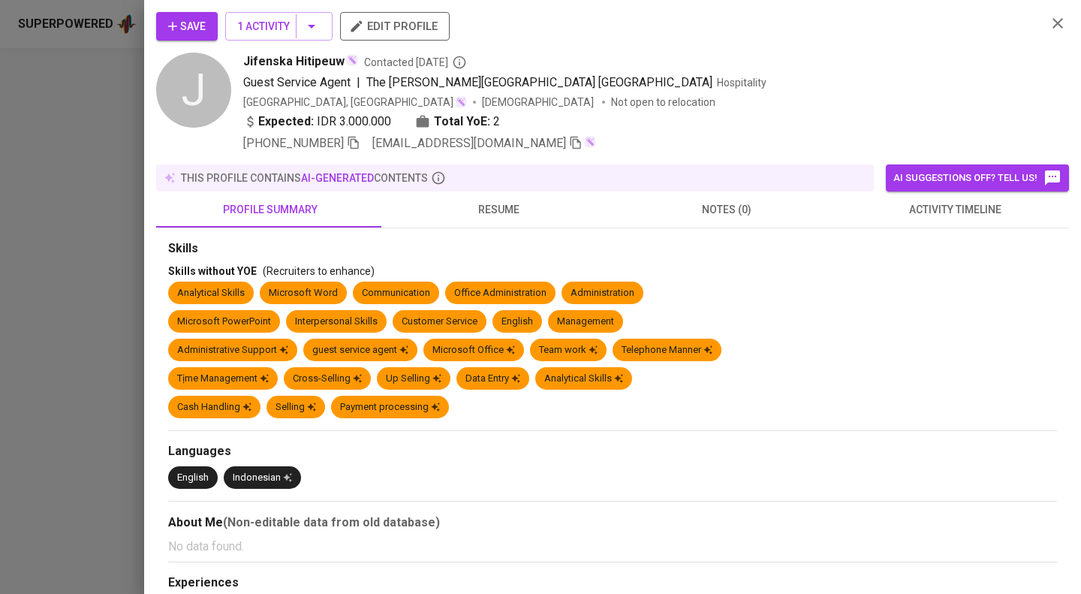
click at [503, 209] on span "resume" at bounding box center [498, 209] width 210 height 19
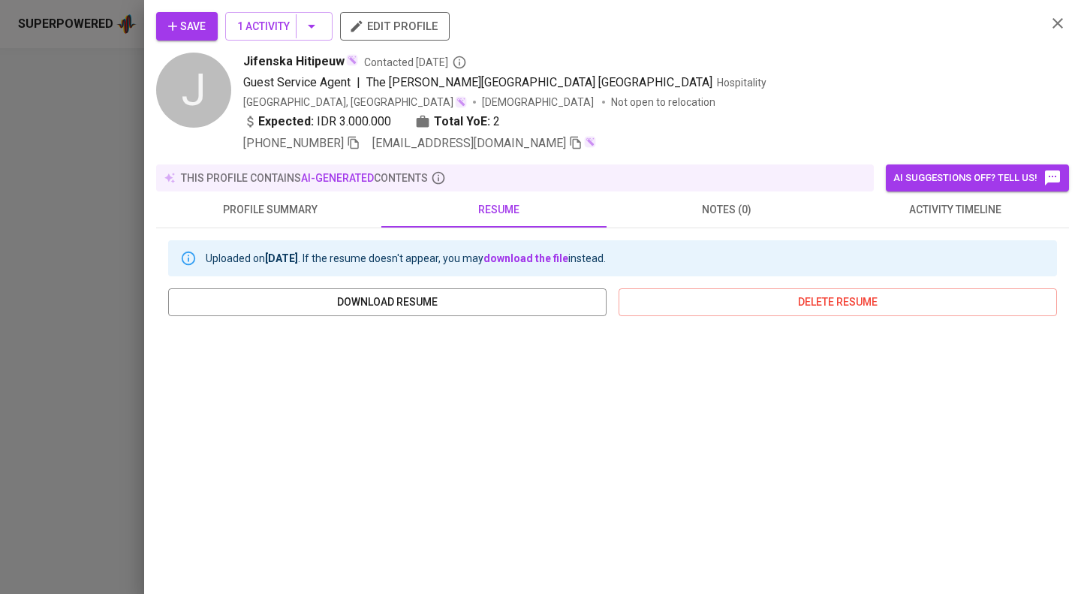
click at [0, 351] on div at bounding box center [540, 297] width 1081 height 594
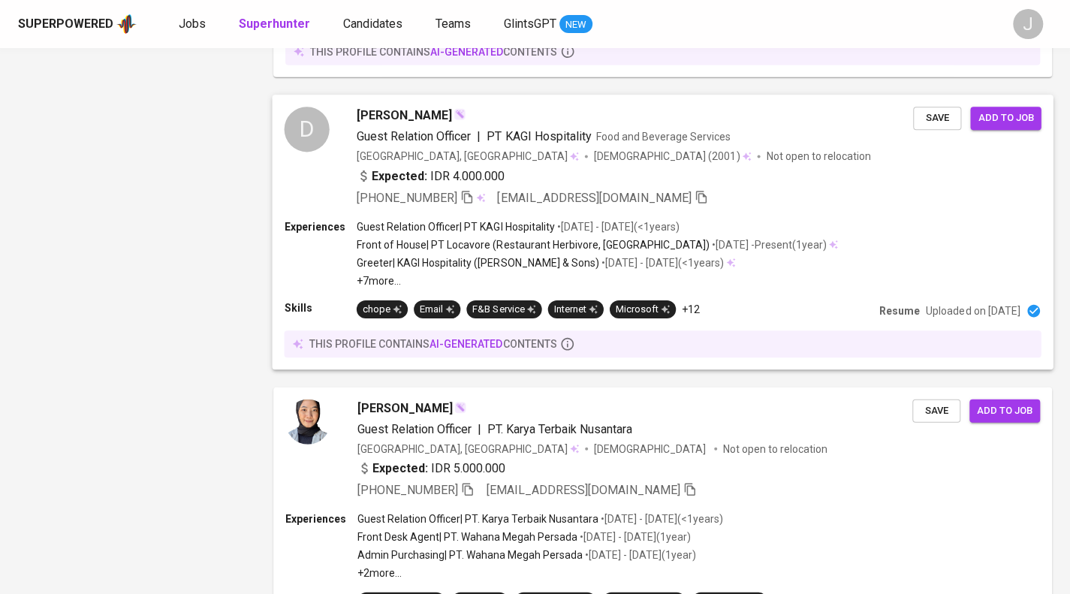
scroll to position [2148, 0]
click at [667, 189] on div "Expected: IDR 4.000.000" at bounding box center [635, 178] width 556 height 22
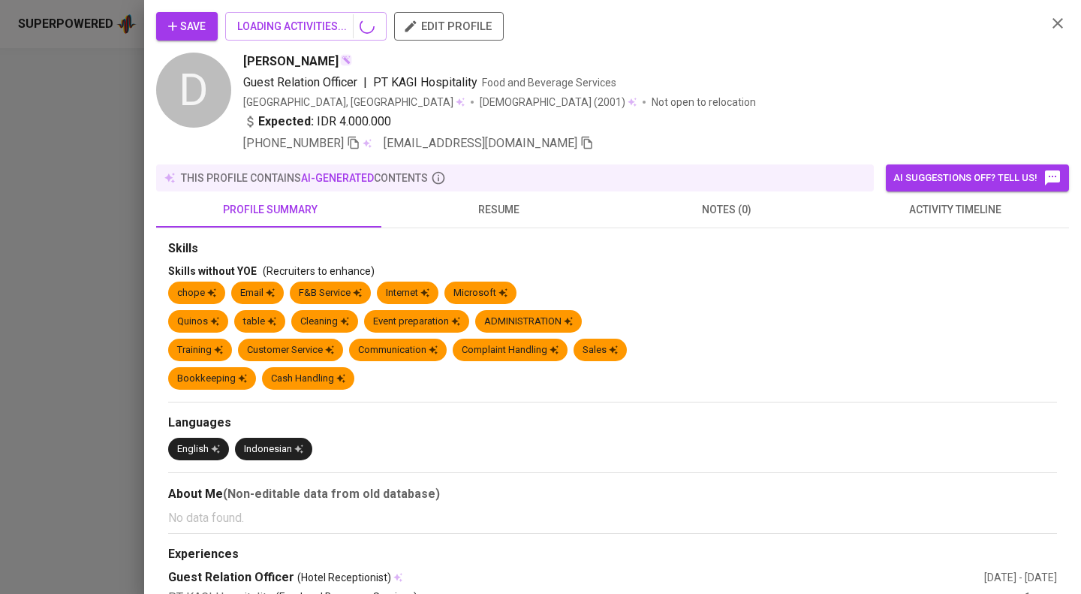
click at [510, 211] on span "resume" at bounding box center [498, 209] width 210 height 19
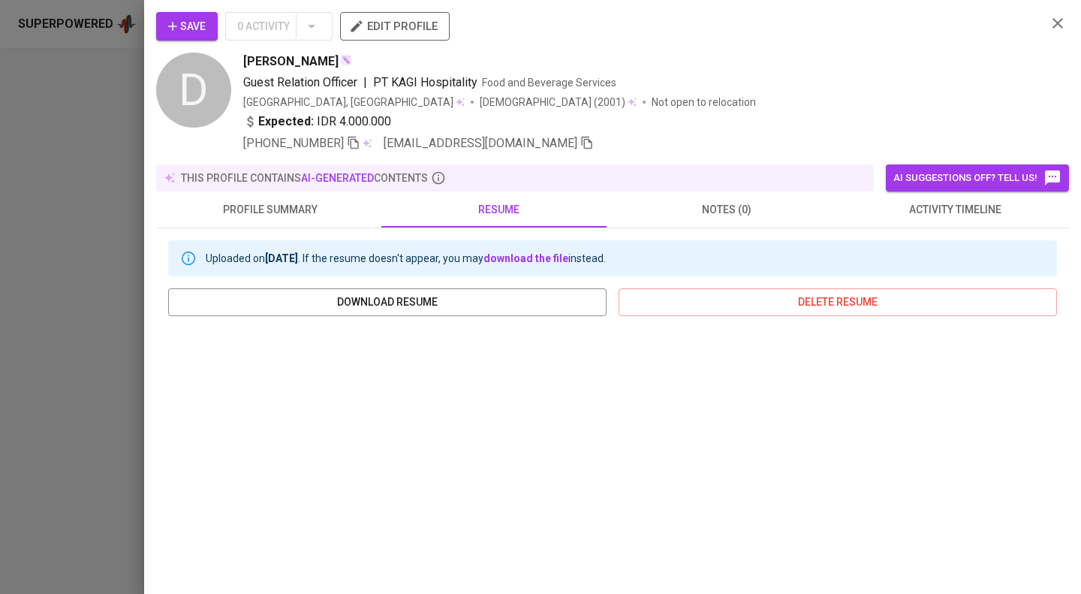
click at [69, 321] on div at bounding box center [540, 297] width 1081 height 594
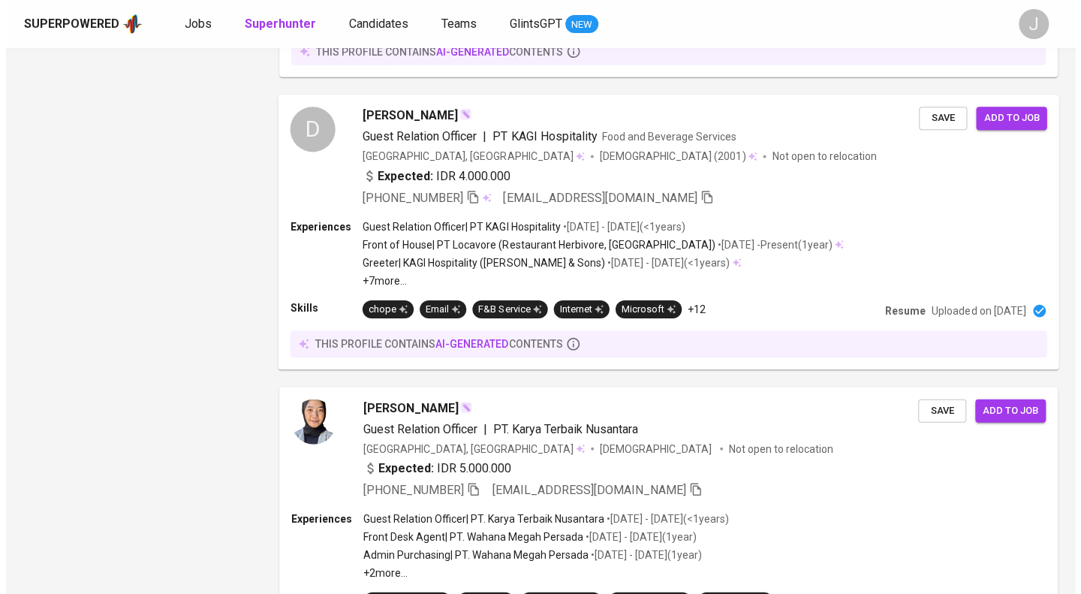
scroll to position [2614, 0]
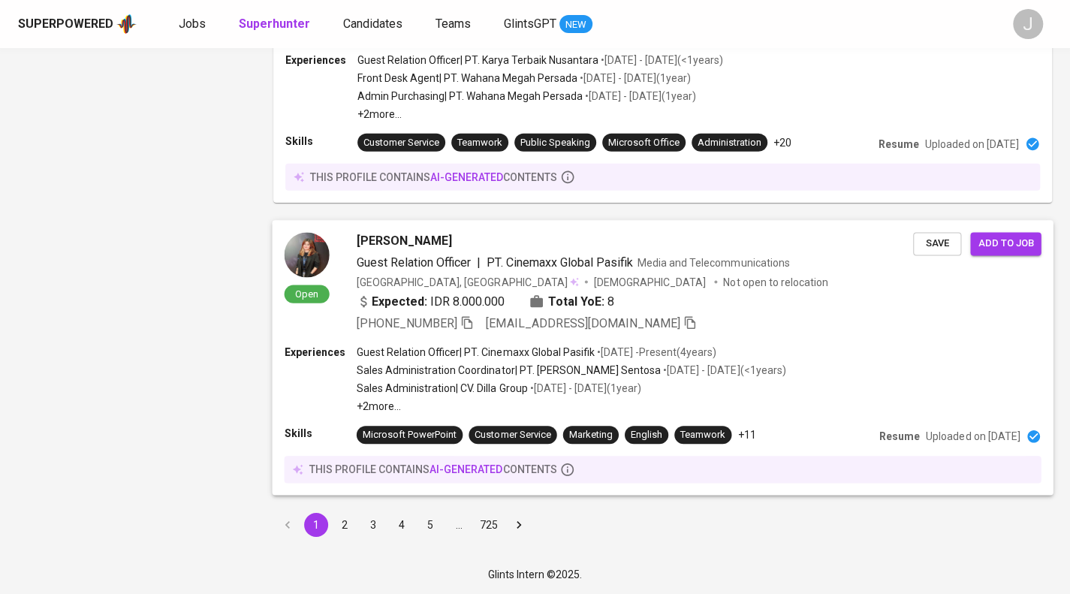
click at [715, 304] on div "Expected: IDR 8.000.000 Total YoE: 8" at bounding box center [635, 304] width 556 height 22
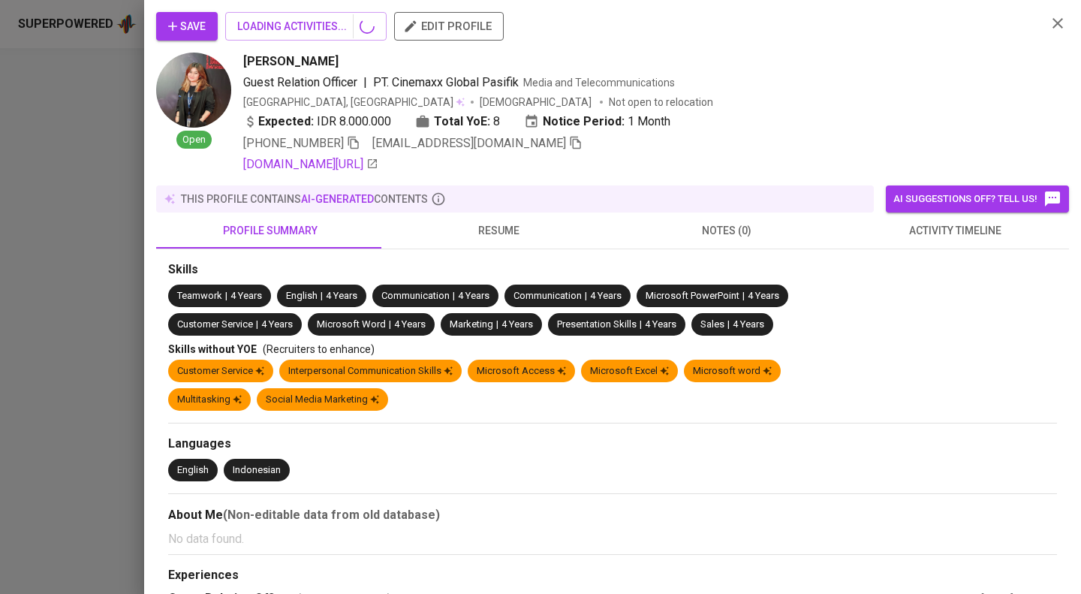
click at [71, 275] on div at bounding box center [540, 297] width 1081 height 594
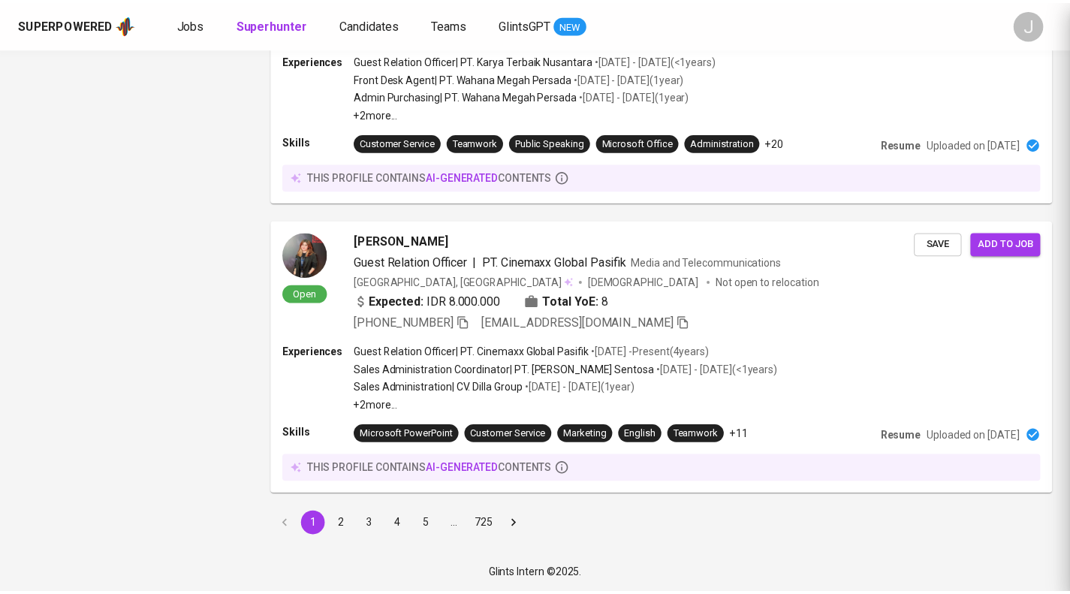
scroll to position [2604, 0]
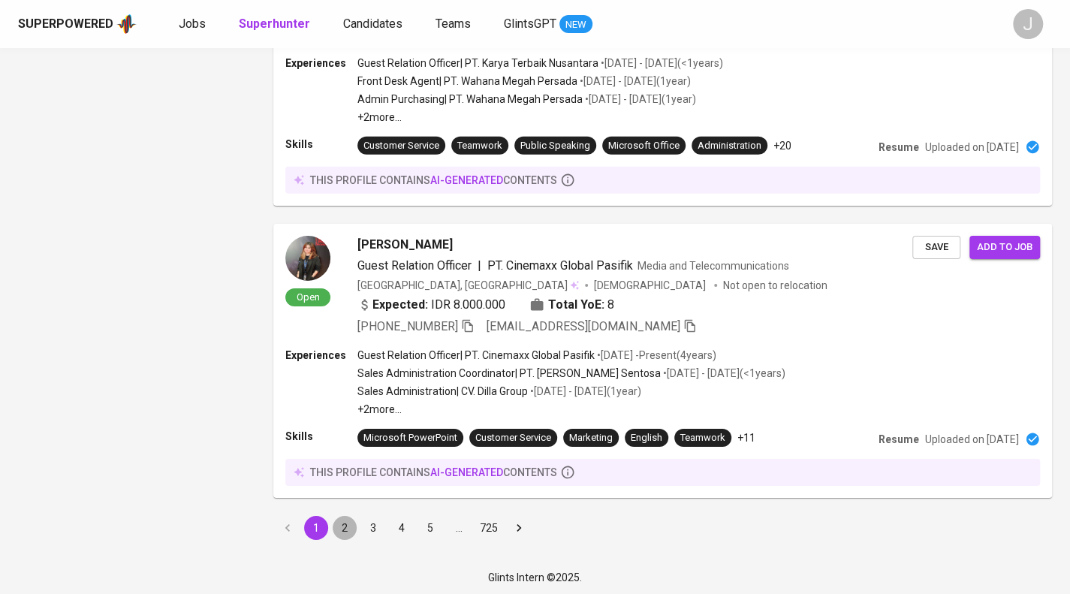
click at [342, 540] on button "2" at bounding box center [345, 528] width 24 height 24
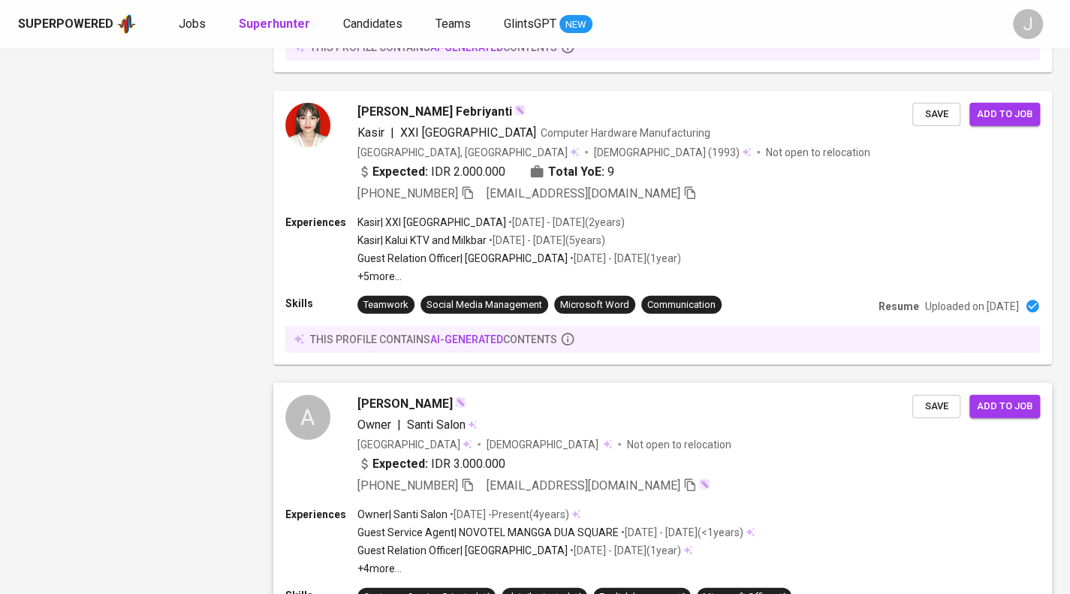
scroll to position [1918, 0]
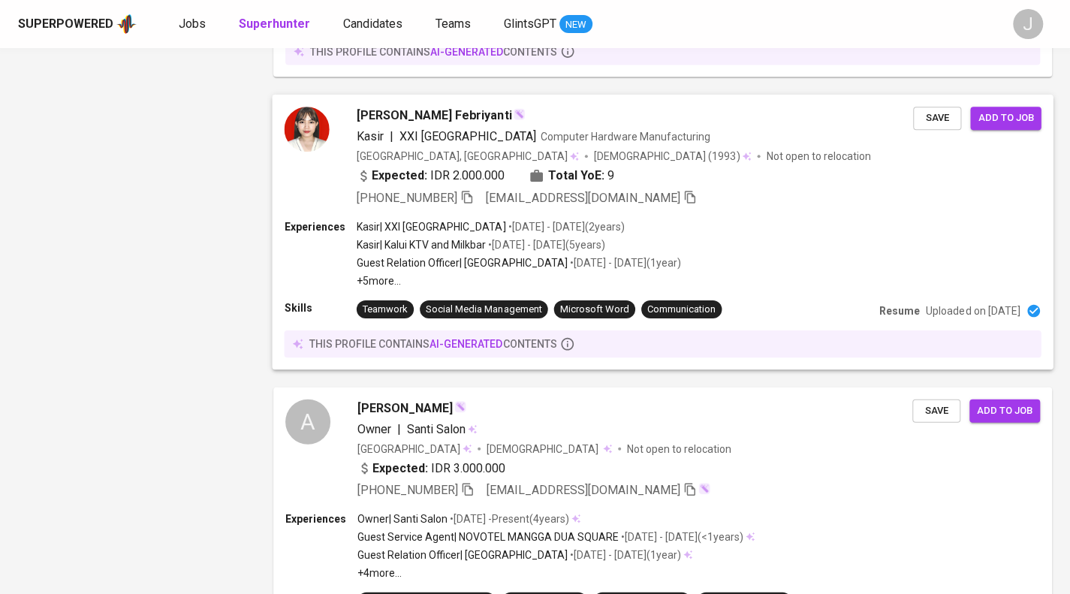
click at [709, 207] on div "+62 851-6166-6193 ayinsosmed@gmail.com" at bounding box center [635, 198] width 556 height 18
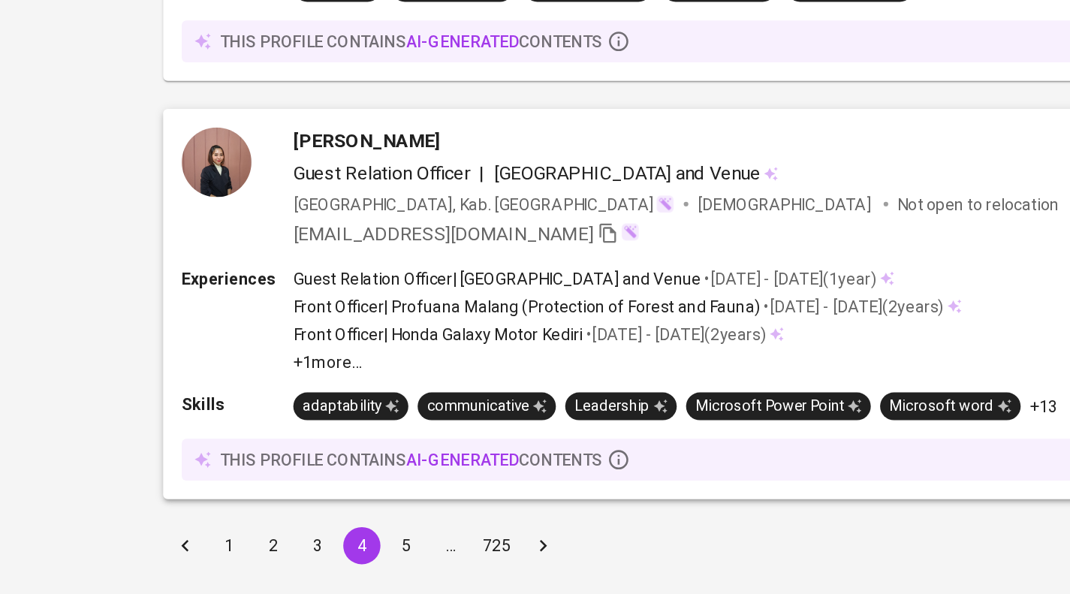
scroll to position [2608, 0]
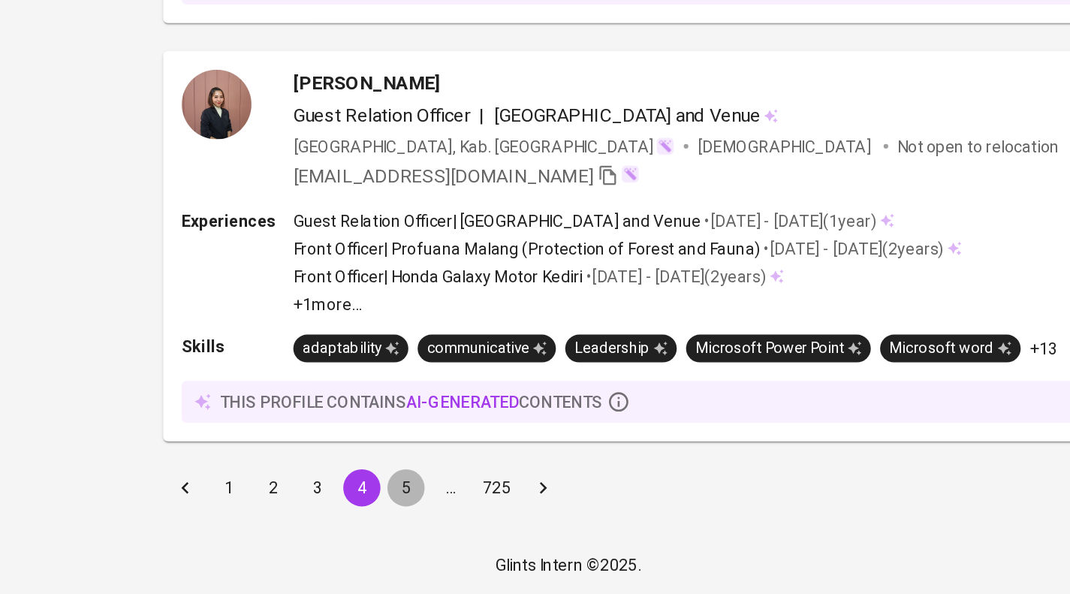
click at [429, 516] on button "5" at bounding box center [430, 525] width 24 height 24
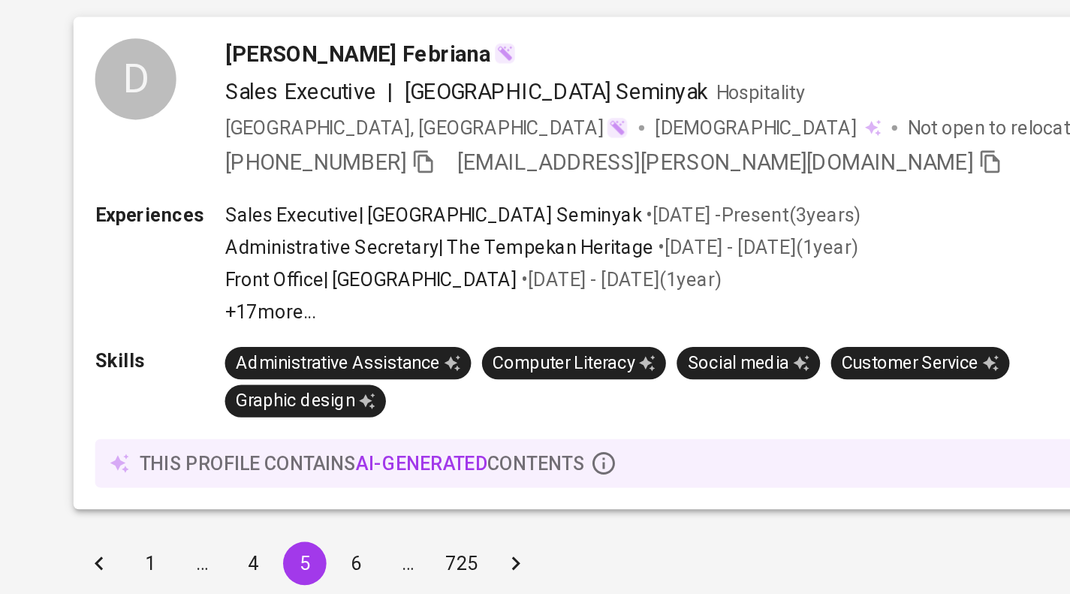
scroll to position [2575, 0]
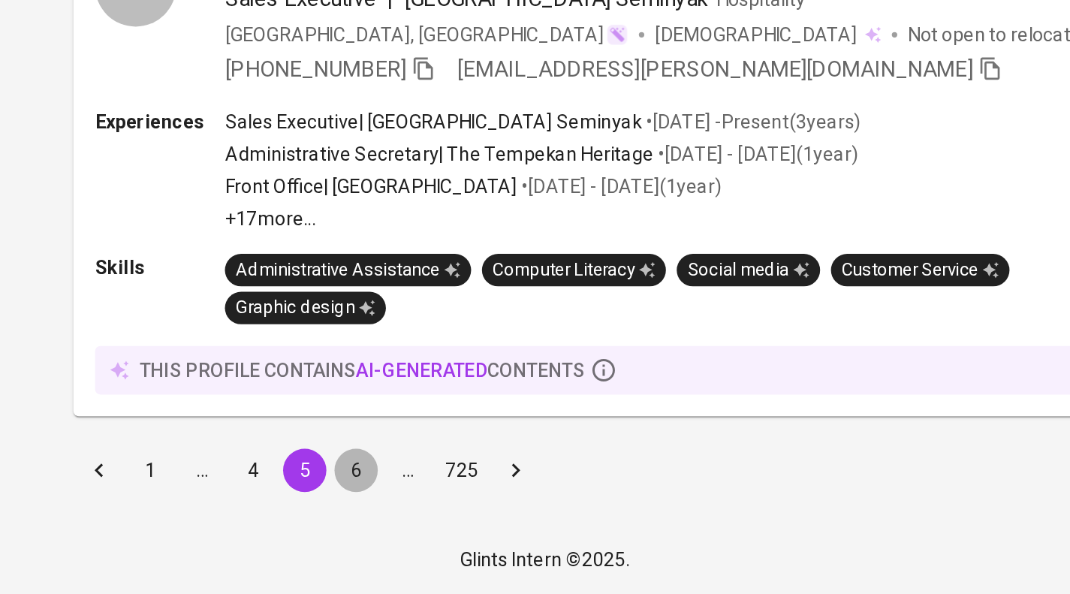
click at [429, 525] on button "6" at bounding box center [430, 525] width 24 height 24
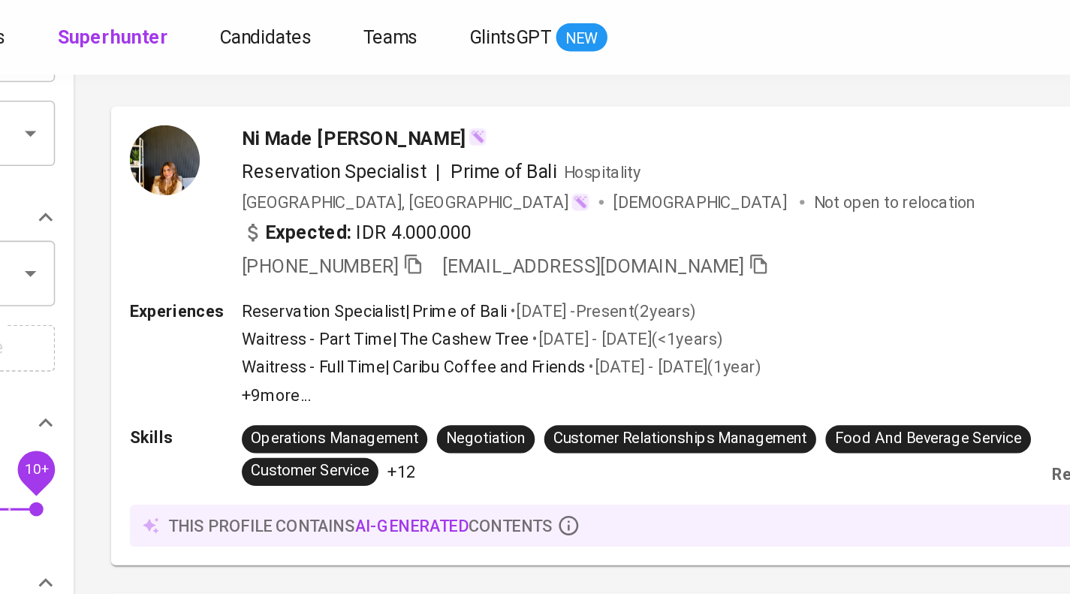
scroll to position [168, 0]
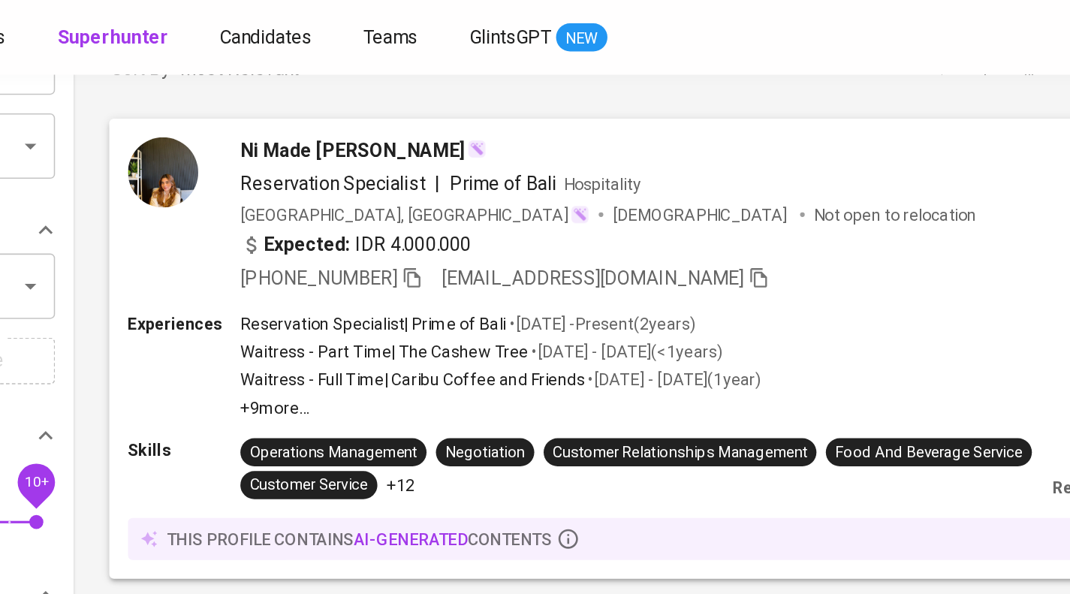
click at [375, 98] on span "Ni Made [PERSON_NAME]" at bounding box center [429, 97] width 145 height 18
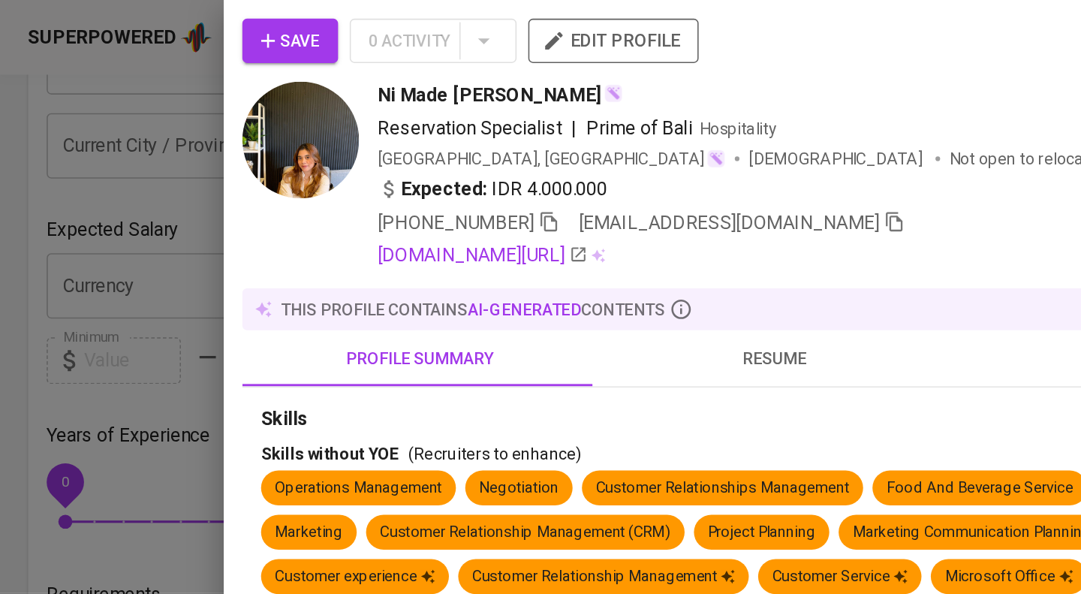
click at [133, 158] on div at bounding box center [540, 297] width 1081 height 594
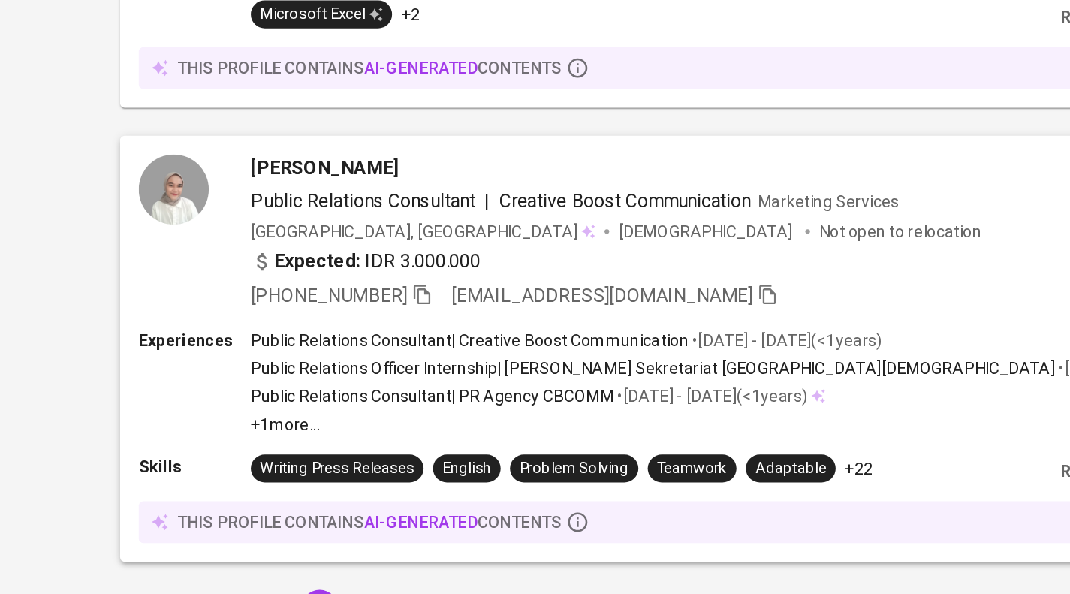
scroll to position [2573, 0]
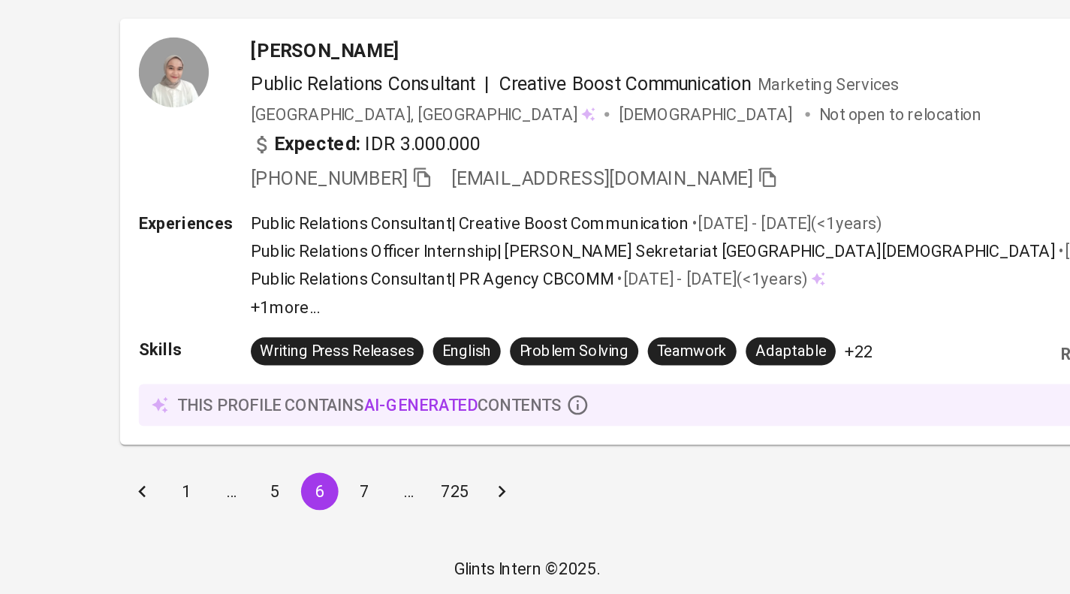
click at [429, 526] on button "7" at bounding box center [430, 528] width 24 height 24
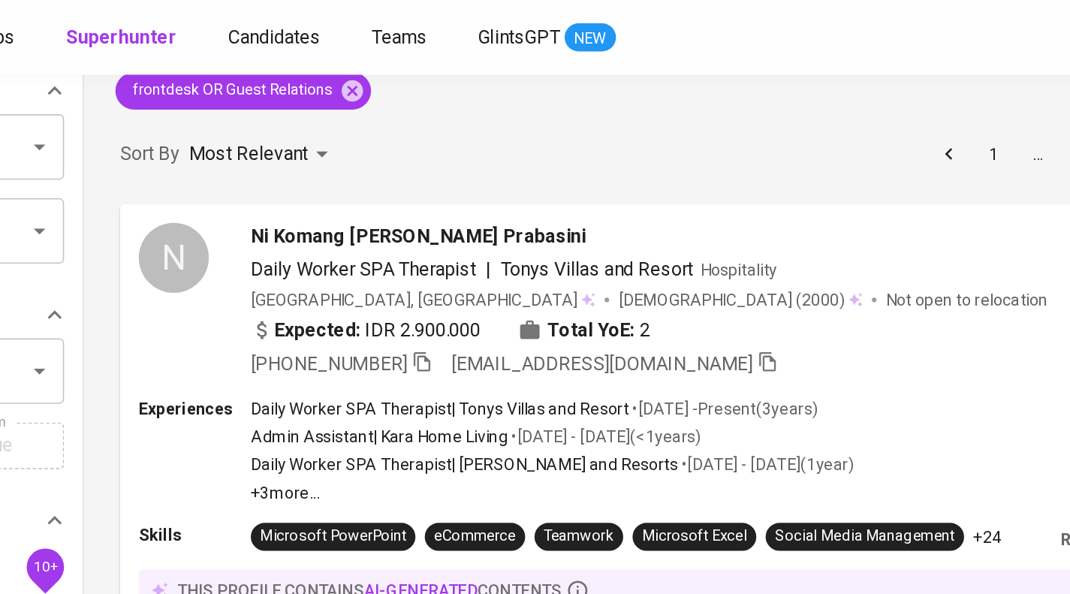
scroll to position [113, 0]
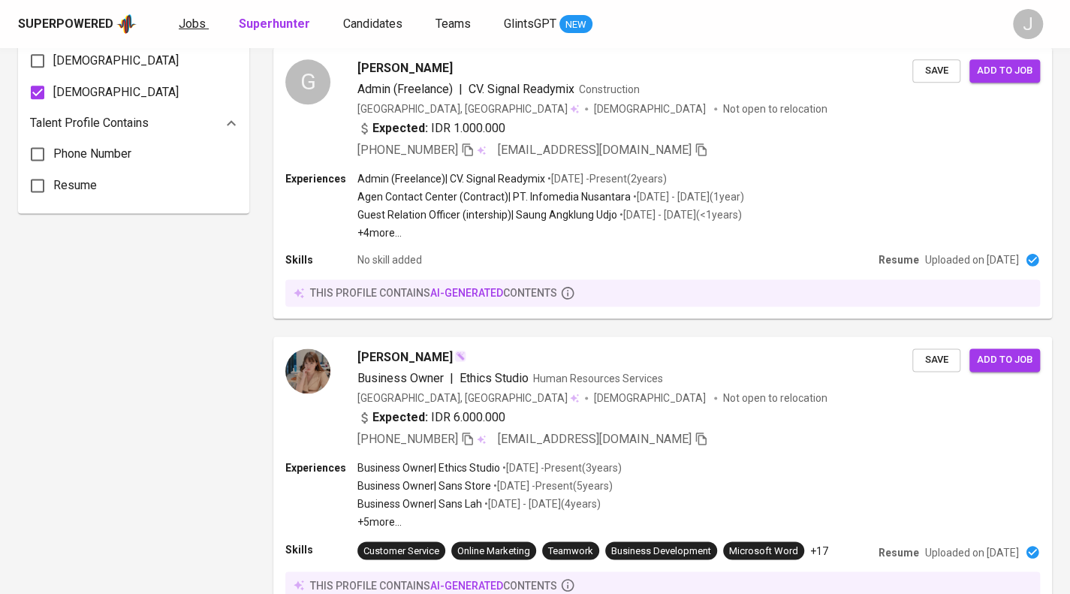
scroll to position [859, 0]
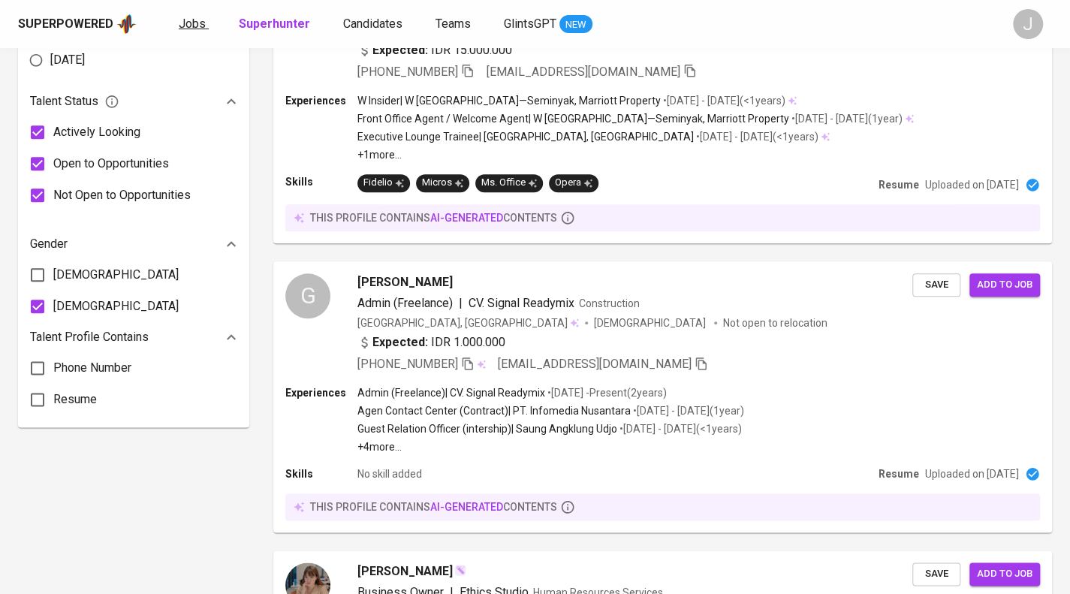
click at [194, 20] on span "Jobs" at bounding box center [192, 24] width 27 height 14
